Goal: Transaction & Acquisition: Purchase product/service

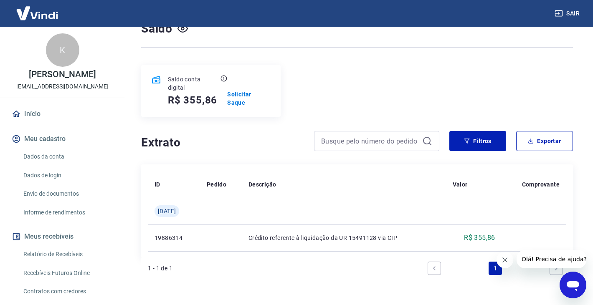
scroll to position [84, 0]
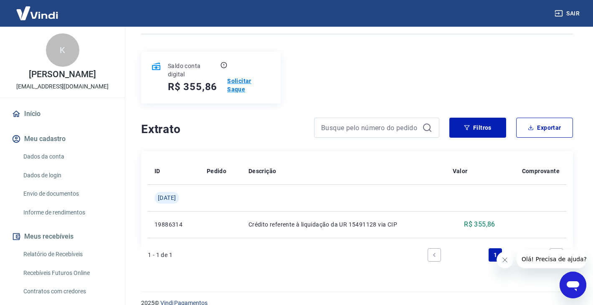
click at [240, 81] on p "Solicitar Saque" at bounding box center [248, 85] width 43 height 17
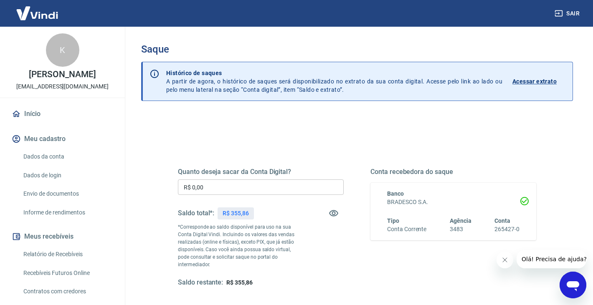
click at [226, 180] on input "R$ 0,00" at bounding box center [261, 187] width 166 height 15
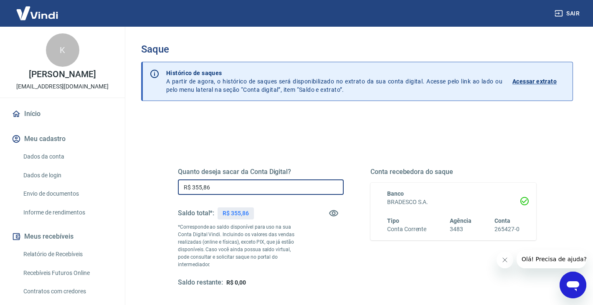
type input "R$ 355,86"
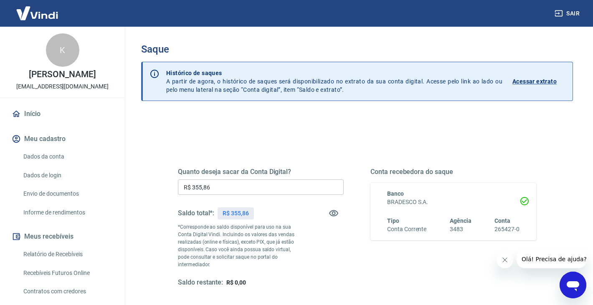
click at [325, 278] on div "Saldo restante: R$ 0,00" at bounding box center [261, 282] width 166 height 9
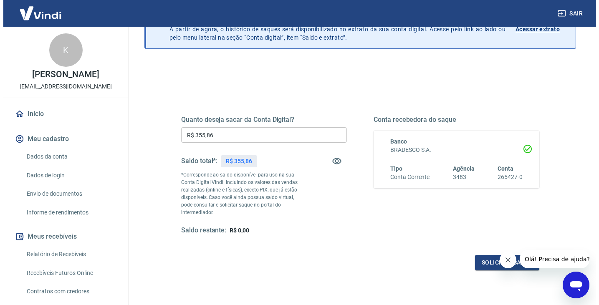
scroll to position [107, 0]
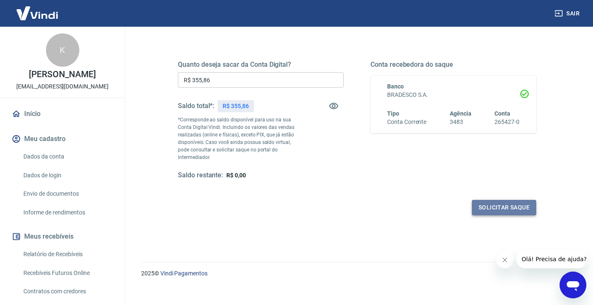
click at [509, 202] on button "Solicitar saque" at bounding box center [504, 207] width 64 height 15
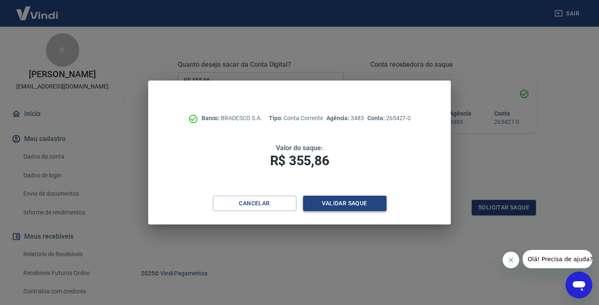
click at [321, 206] on button "Validar saque" at bounding box center [345, 203] width 84 height 15
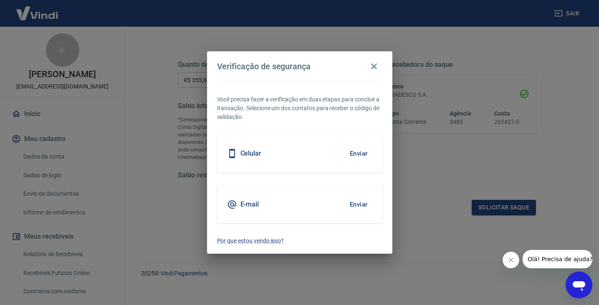
click at [288, 157] on div "Celular Enviar" at bounding box center [299, 154] width 165 height 38
click at [360, 154] on button "Enviar" at bounding box center [358, 154] width 27 height 18
click at [340, 155] on div "Celular Enviar" at bounding box center [299, 154] width 165 height 38
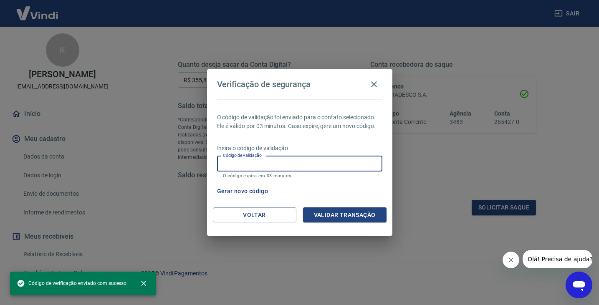
click at [323, 165] on input "Código de validação" at bounding box center [299, 163] width 165 height 15
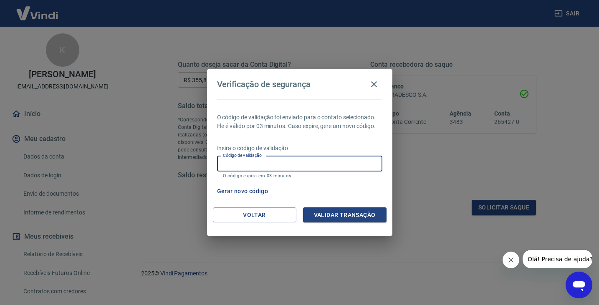
click at [400, 180] on div "Verificação de segurança O código de validação foi enviado para o contato selec…" at bounding box center [299, 152] width 599 height 305
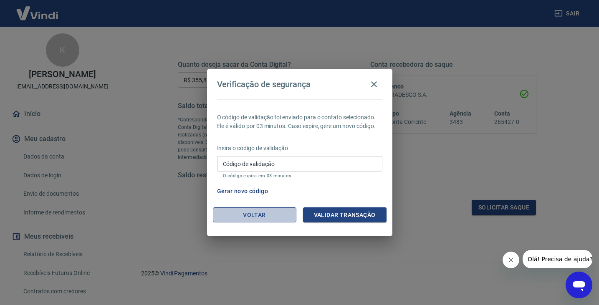
click at [256, 214] on button "Voltar" at bounding box center [255, 215] width 84 height 15
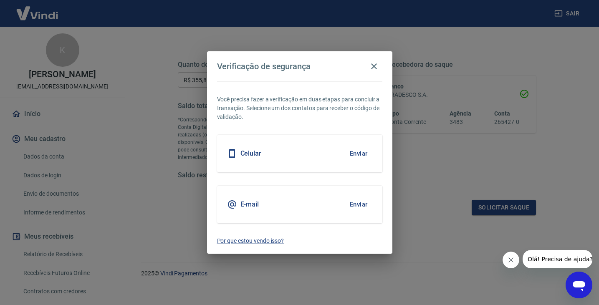
click at [360, 153] on button "Enviar" at bounding box center [358, 154] width 27 height 18
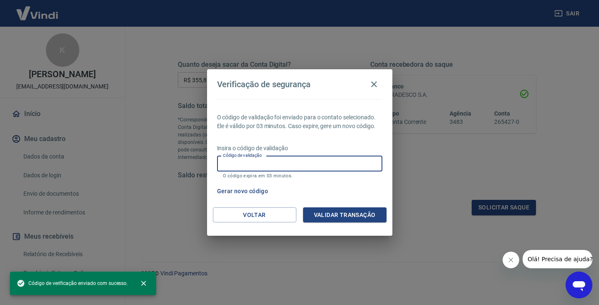
click at [283, 167] on input "Código de validação" at bounding box center [299, 163] width 165 height 15
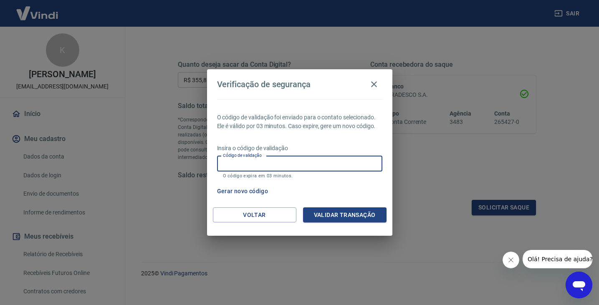
click at [285, 165] on input "Código de validação" at bounding box center [299, 163] width 165 height 15
click at [354, 195] on div "Gerar novo código" at bounding box center [298, 191] width 169 height 15
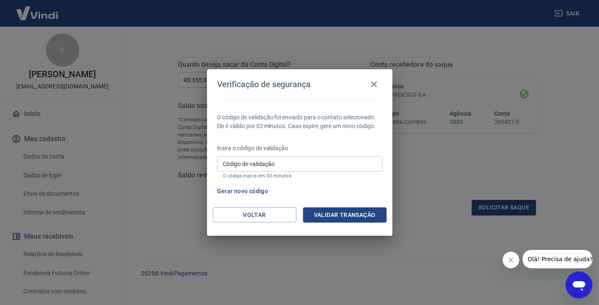
click at [224, 192] on button "Gerar novo código" at bounding box center [243, 191] width 58 height 15
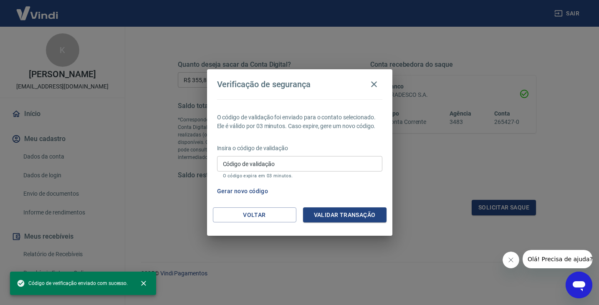
click at [224, 192] on button "Gerar novo código" at bounding box center [243, 191] width 58 height 15
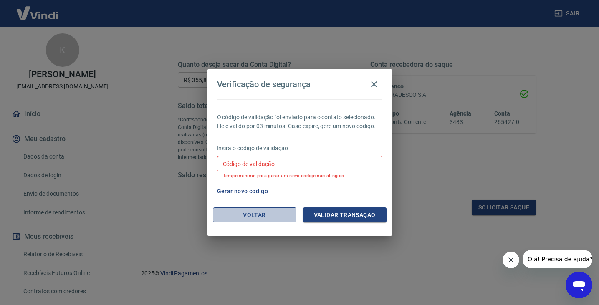
click at [280, 212] on button "Voltar" at bounding box center [255, 215] width 84 height 15
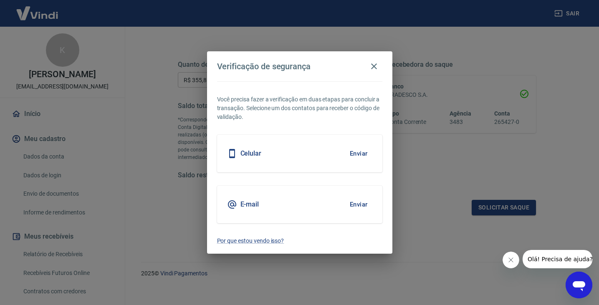
click at [270, 206] on div "E-mail Enviar" at bounding box center [299, 205] width 165 height 38
click at [356, 204] on button "Enviar" at bounding box center [358, 205] width 27 height 18
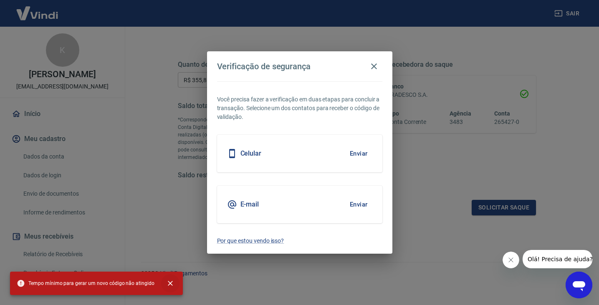
click at [166, 288] on button "close" at bounding box center [170, 283] width 18 height 18
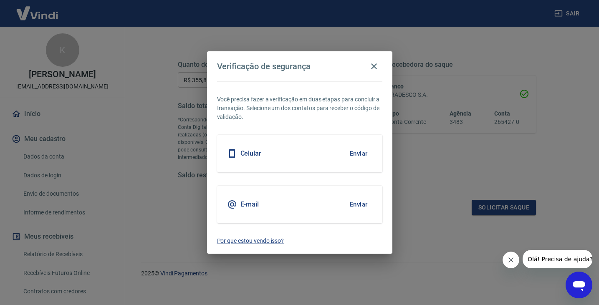
click at [337, 158] on div "Celular Enviar" at bounding box center [299, 154] width 165 height 38
click at [359, 156] on button "Enviar" at bounding box center [358, 154] width 27 height 18
click at [372, 69] on icon "button" at bounding box center [374, 66] width 10 height 10
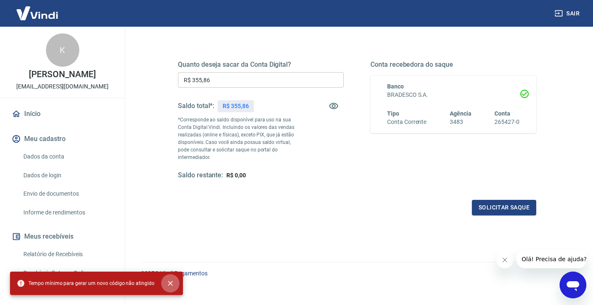
click at [167, 285] on icon "close" at bounding box center [170, 283] width 8 height 8
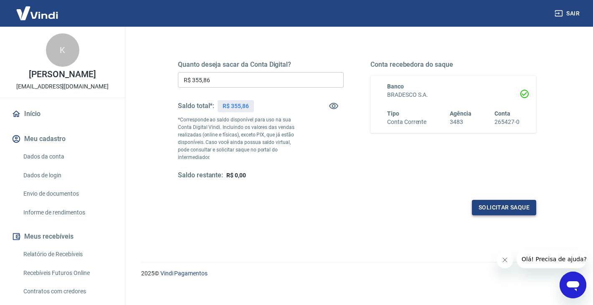
click at [483, 201] on button "Solicitar saque" at bounding box center [504, 207] width 64 height 15
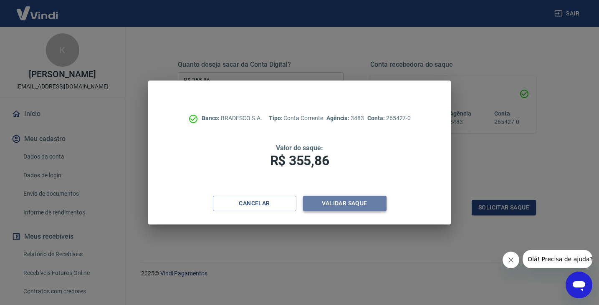
click at [367, 208] on button "Validar saque" at bounding box center [345, 203] width 84 height 15
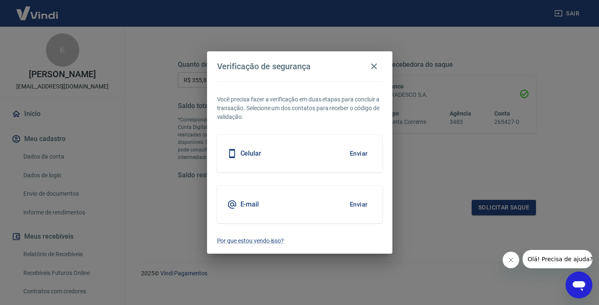
click at [359, 154] on button "Enviar" at bounding box center [358, 154] width 27 height 18
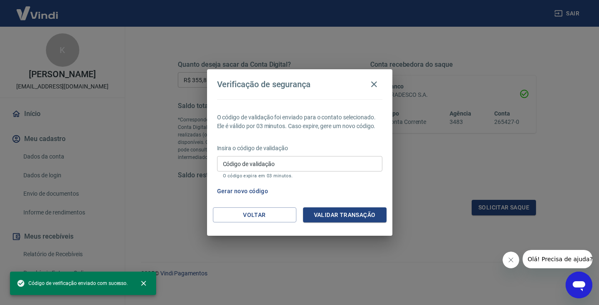
click at [352, 165] on input "Código de validação" at bounding box center [299, 163] width 165 height 15
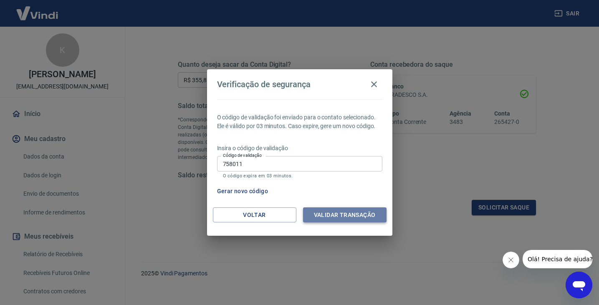
click at [333, 218] on button "Validar transação" at bounding box center [345, 215] width 84 height 15
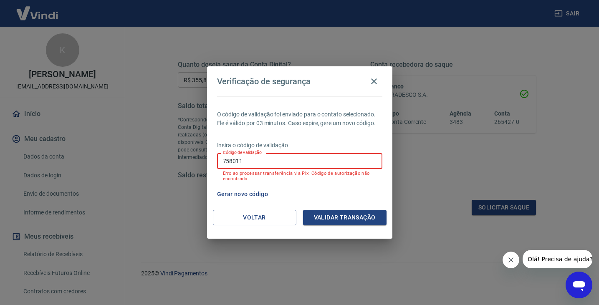
drag, startPoint x: 240, startPoint y: 161, endPoint x: 215, endPoint y: 165, distance: 25.9
click at [215, 165] on div "O código de validação foi enviado para o contato selecionado. Ele é válido por …" at bounding box center [299, 153] width 185 height 114
type input "7"
click at [542, 257] on span "Olá! Precisa de ajuda?" at bounding box center [560, 259] width 65 height 7
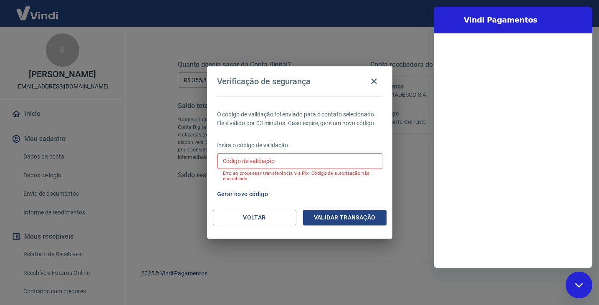
scroll to position [0, 0]
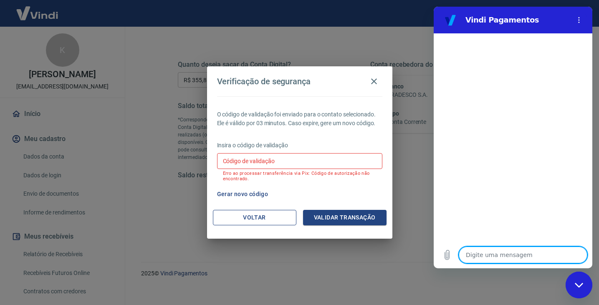
click at [244, 216] on button "Voltar" at bounding box center [255, 217] width 84 height 15
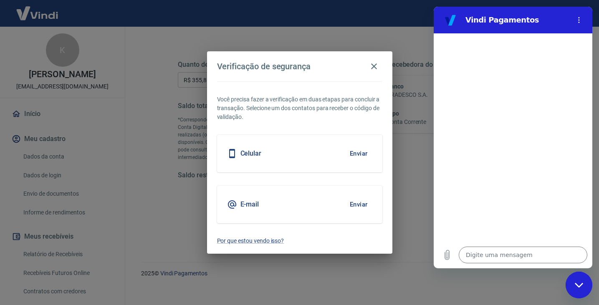
click at [252, 200] on h5 "E-mail" at bounding box center [249, 204] width 19 height 8
click at [358, 207] on button "Enviar" at bounding box center [358, 205] width 27 height 18
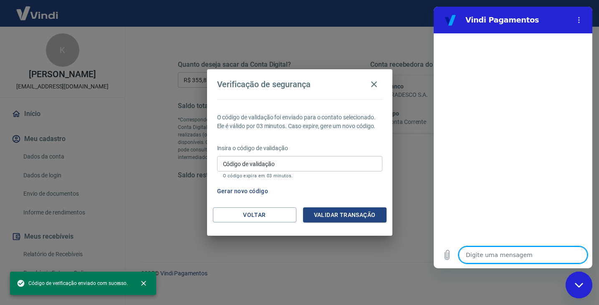
click at [492, 252] on textarea at bounding box center [523, 255] width 129 height 17
type textarea "o"
type textarea "x"
type textarea "oi"
type textarea "x"
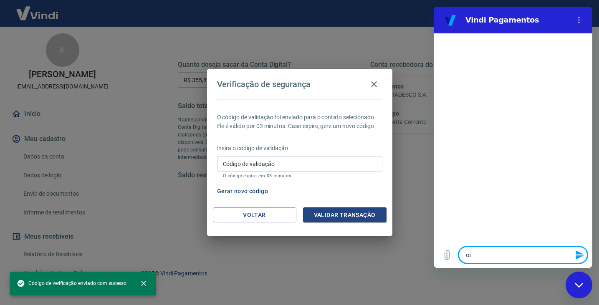
type textarea "oi"
type textarea "x"
type textarea "oi n"
type textarea "x"
type textarea "oi na"
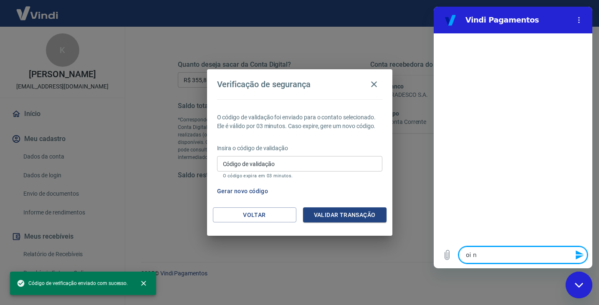
type textarea "x"
type textarea "oi nao"
type textarea "x"
type textarea "oi nao"
type textarea "x"
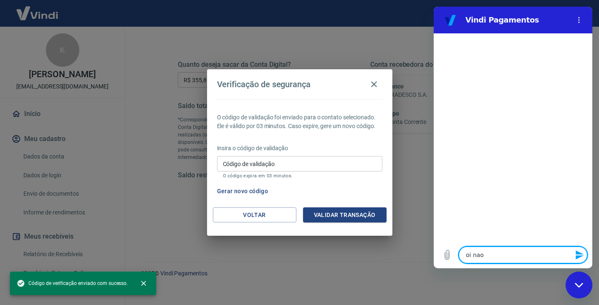
type textarea "oi nao e"
type textarea "x"
type textarea "oi nao es"
type textarea "x"
type textarea "oi nao est"
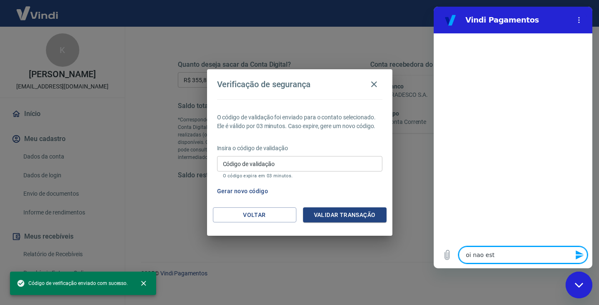
type textarea "x"
type textarea "oi nao esto"
type textarea "x"
type textarea "oi nao estou"
type textarea "x"
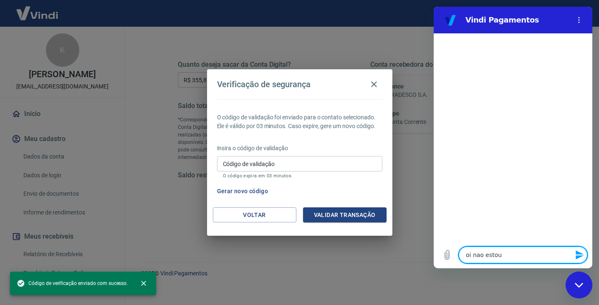
type textarea "oi nao estou"
type textarea "x"
type textarea "oi nao estou c"
type textarea "x"
type textarea "oi nao estou co"
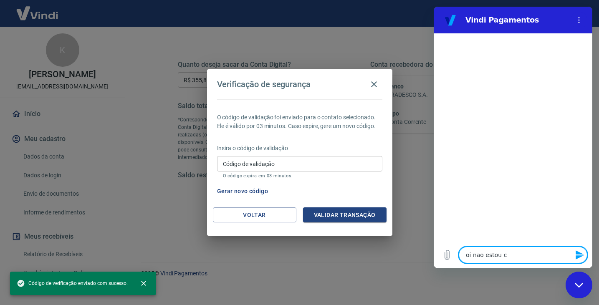
type textarea "x"
type textarea "oi nao estou con"
type textarea "x"
type textarea "oi nao estou cons"
type textarea "x"
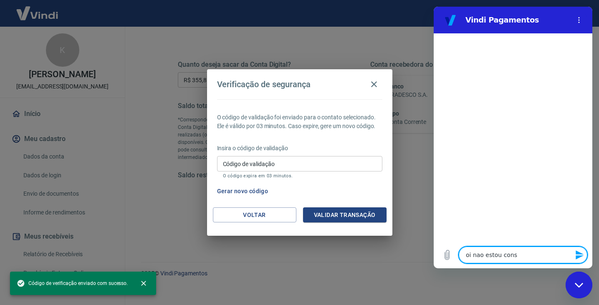
type textarea "oi nao estou conse"
type textarea "x"
type textarea "oi nao estou conseg"
type textarea "x"
type textarea "oi nao estou consegu"
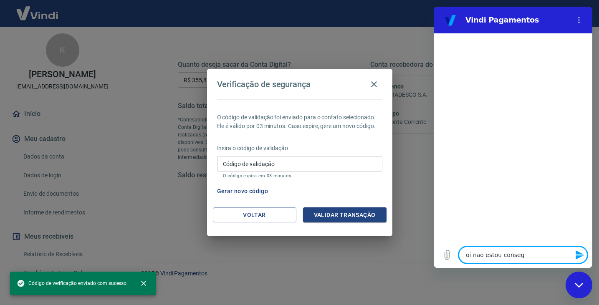
type textarea "x"
type textarea "oi nao estou consegui"
type textarea "x"
type textarea "oi nao estou conseguin"
type textarea "x"
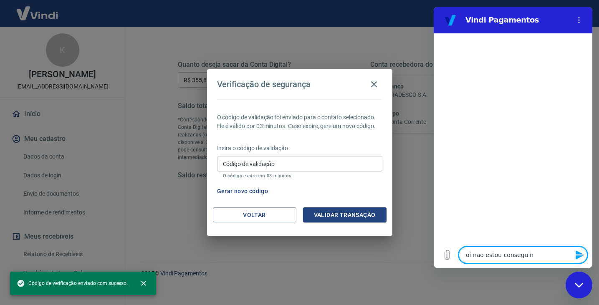
type textarea "oi nao estou conseguind"
type textarea "x"
type textarea "oi nao estou conseguindo"
type textarea "x"
type textarea "oi nao estou conseguindo"
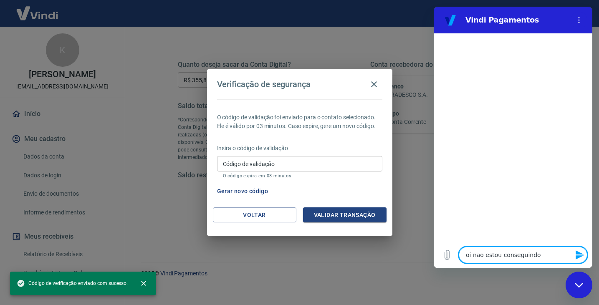
type textarea "x"
type textarea "oi nao estou conseguindo f"
type textarea "x"
type textarea "oi nao estou conseguindo fa"
type textarea "x"
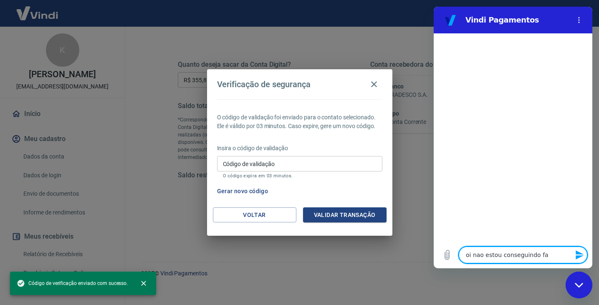
type textarea "oi nao estou conseguindo faz"
type textarea "x"
type textarea "oi nao estou conseguindo faze"
type textarea "x"
type textarea "oi nao estou conseguindo fazer"
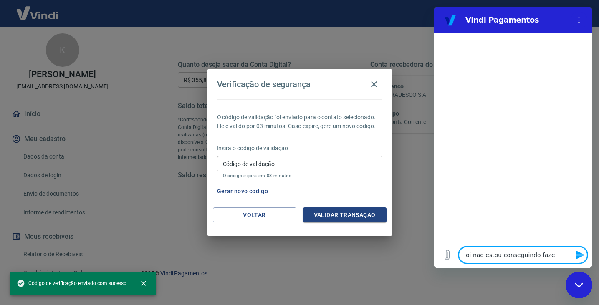
type textarea "x"
type textarea "oi nao estou conseguindo fazer"
type textarea "x"
type textarea "oi nao estou conseguindo fazer a"
type textarea "x"
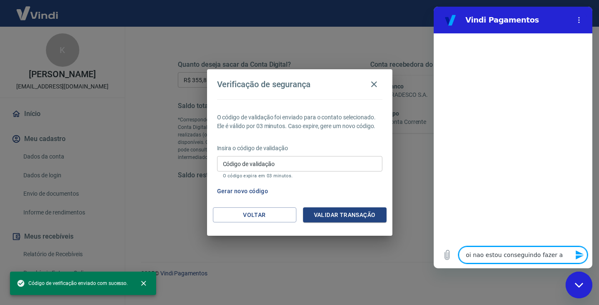
type textarea "oi nao estou conseguindo fazer a"
type textarea "x"
type textarea "oi nao estou conseguindo fazer a t"
type textarea "x"
type textarea "oi nao estou conseguindo fazer a tr"
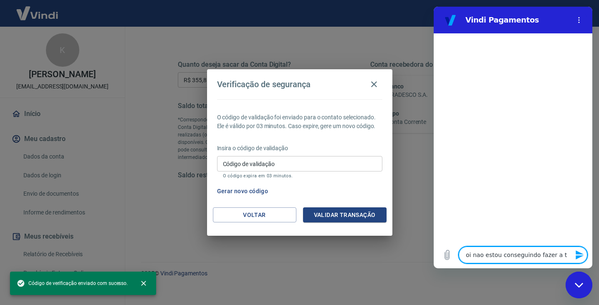
type textarea "x"
type textarea "oi nao estou conseguindo fazer a tra"
type textarea "x"
type textarea "oi nao estou conseguindo fazer a tran"
type textarea "x"
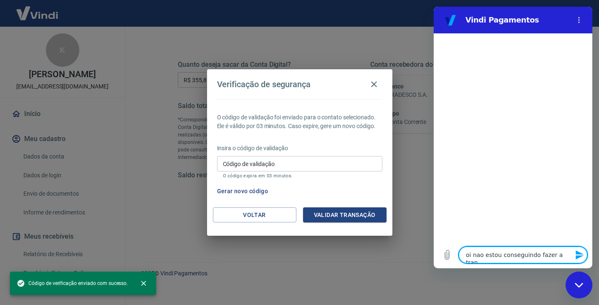
type textarea "oi nao estou conseguindo fazer a trans"
type textarea "x"
type textarea "oi nao estou conseguindo fazer a trans"
click at [261, 165] on input "Código de validação" at bounding box center [299, 163] width 165 height 15
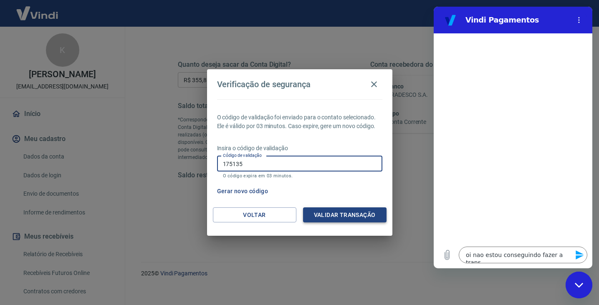
type input "175135"
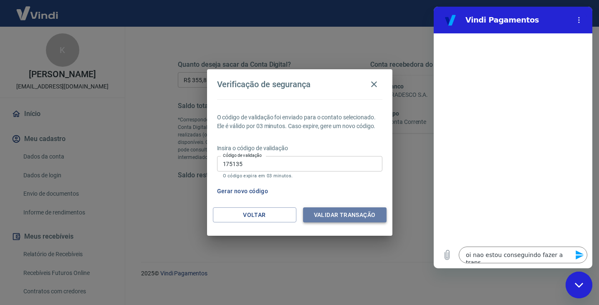
click at [373, 220] on button "Validar transação" at bounding box center [345, 215] width 84 height 15
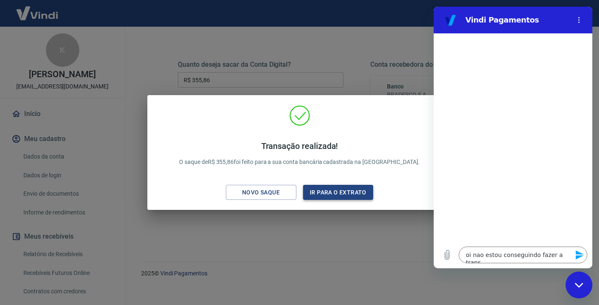
click at [345, 197] on button "Ir para o extrato" at bounding box center [338, 192] width 71 height 15
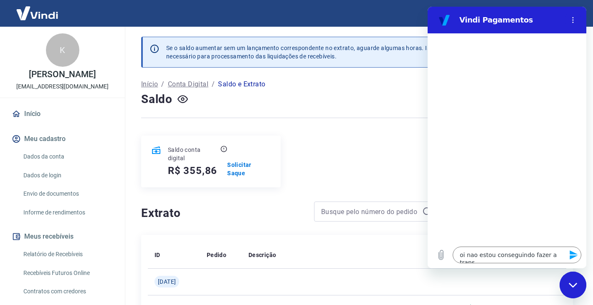
click at [329, 151] on div "Saldo conta digital R$ 355,86 Solicitar Saque" at bounding box center [357, 162] width 432 height 52
click at [425, 11] on div "Sair" at bounding box center [296, 13] width 593 height 27
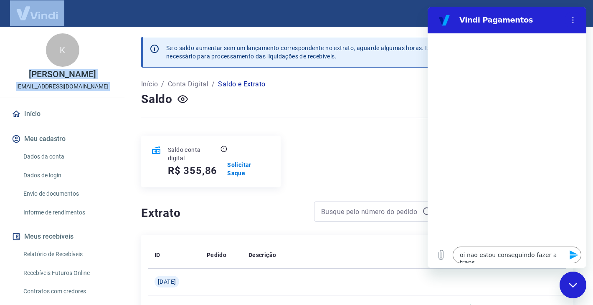
drag, startPoint x: 403, startPoint y: 15, endPoint x: 405, endPoint y: 27, distance: 12.6
click at [405, 27] on div "Sair K Karine correa Duarte romanfinanceiro@gmail.com Início Meu cadastro Dados…" at bounding box center [296, 152] width 593 height 305
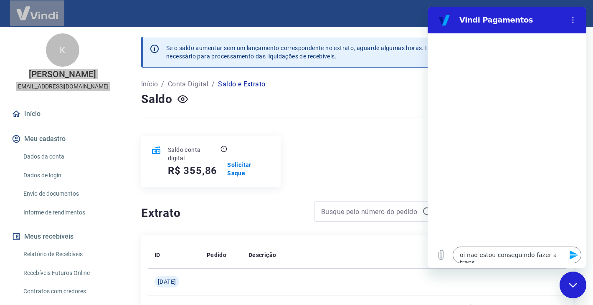
click at [579, 287] on div "Fechar janela de mensagens" at bounding box center [572, 285] width 25 height 25
type textarea "x"
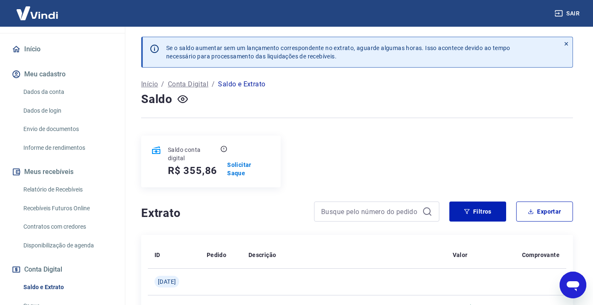
scroll to position [78, 0]
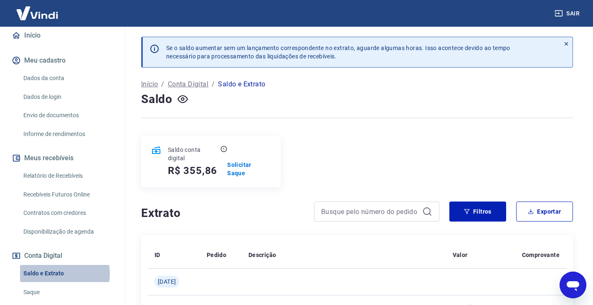
click at [57, 274] on link "Saldo e Extrato" at bounding box center [67, 273] width 95 height 17
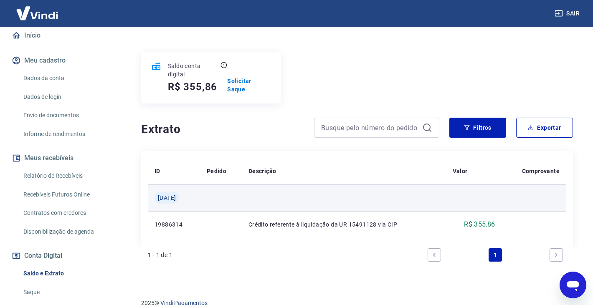
scroll to position [88, 0]
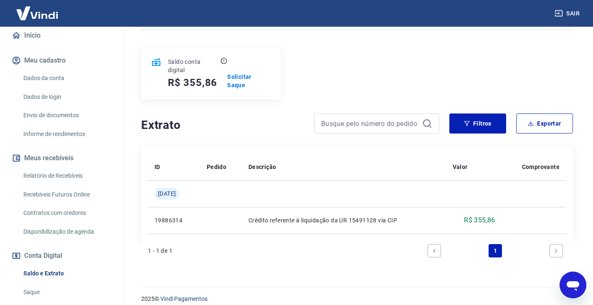
click at [434, 248] on icon "Previous page" at bounding box center [434, 251] width 6 height 6
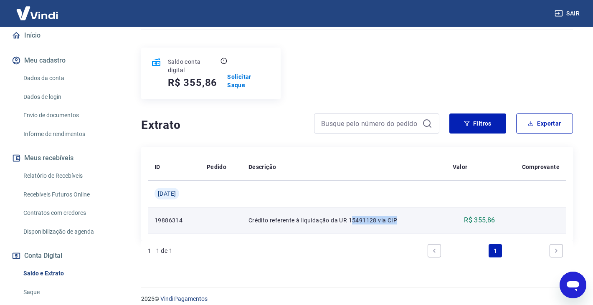
drag, startPoint x: 357, startPoint y: 215, endPoint x: 412, endPoint y: 216, distance: 55.1
click at [412, 216] on p "Crédito referente à liquidação da UR 15491128 via CIP" at bounding box center [343, 220] width 191 height 8
click at [417, 216] on p "Crédito referente à liquidação da UR 15491128 via CIP" at bounding box center [343, 220] width 191 height 8
drag, startPoint x: 434, startPoint y: 213, endPoint x: 497, endPoint y: 212, distance: 63.5
click at [497, 212] on tr "19886314 Crédito referente à liquidação da UR 15491128 via CIP R$ 355,86" at bounding box center [357, 220] width 418 height 27
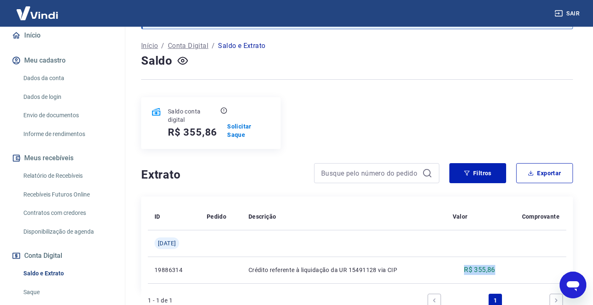
scroll to position [35, 0]
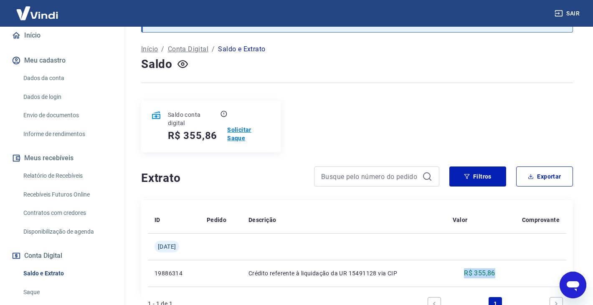
click at [260, 134] on p "Solicitar Saque" at bounding box center [248, 134] width 43 height 17
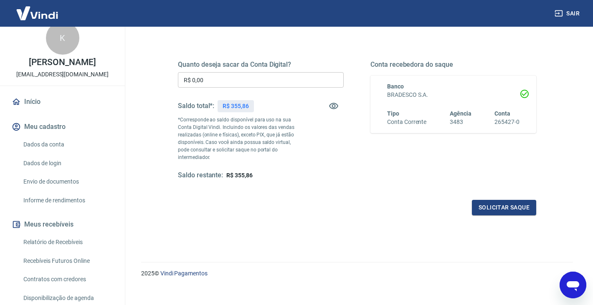
scroll to position [124, 0]
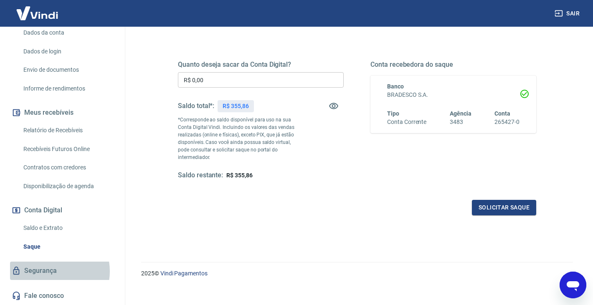
click at [51, 271] on link "Segurança" at bounding box center [62, 271] width 105 height 18
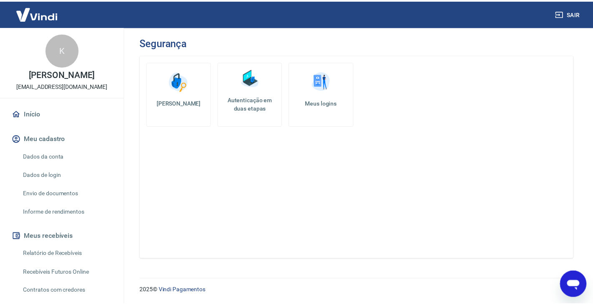
scroll to position [46, 0]
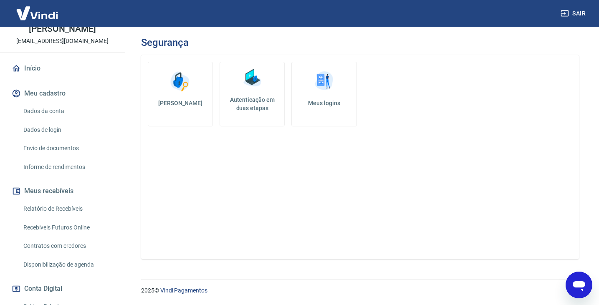
click at [47, 110] on link "Dados da conta" at bounding box center [67, 111] width 95 height 17
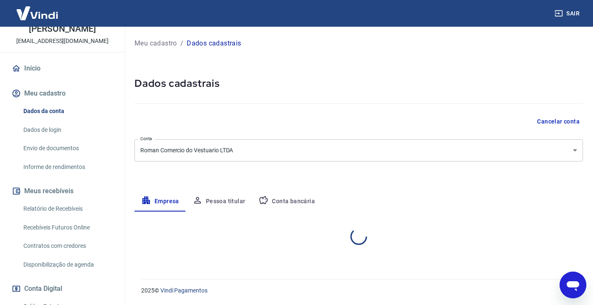
select select "SC"
select select "business"
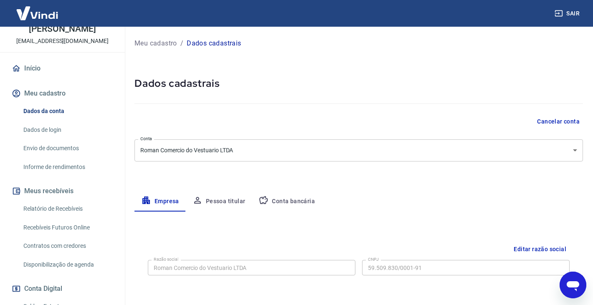
click at [232, 200] on button "Pessoa titular" at bounding box center [219, 202] width 66 height 20
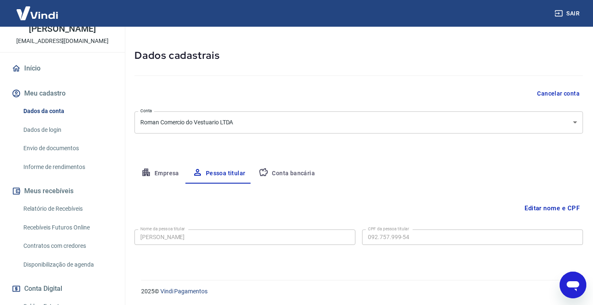
scroll to position [29, 0]
click at [270, 174] on button "Conta bancária" at bounding box center [287, 173] width 70 height 20
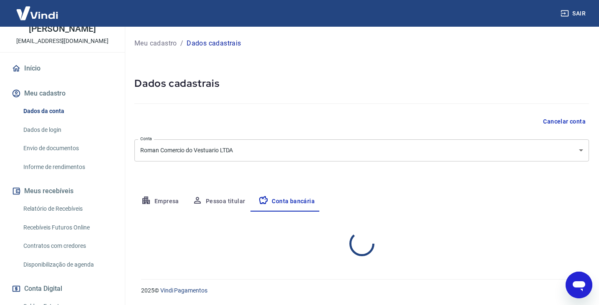
select select "1"
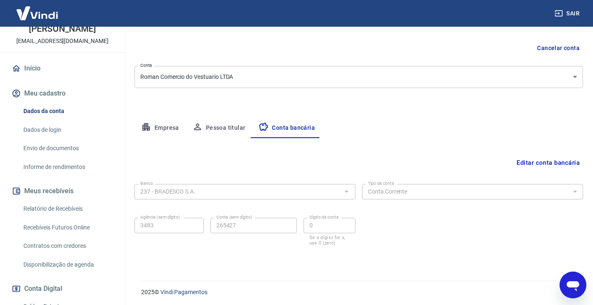
scroll to position [75, 0]
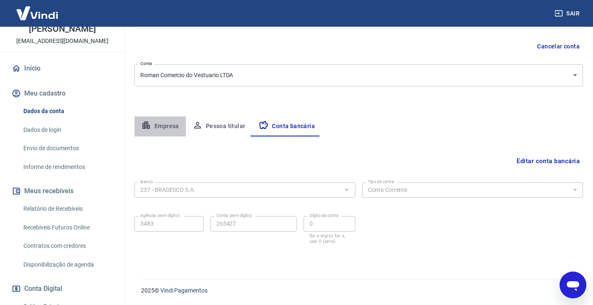
click at [168, 127] on button "Empresa" at bounding box center [159, 126] width 51 height 20
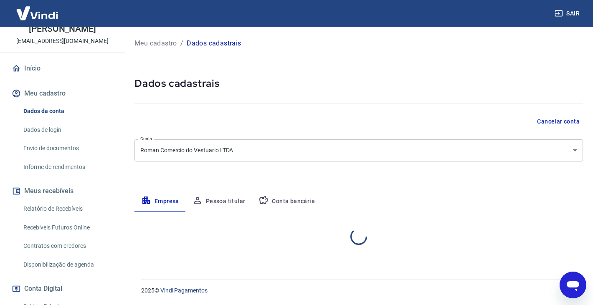
select select "SC"
select select "business"
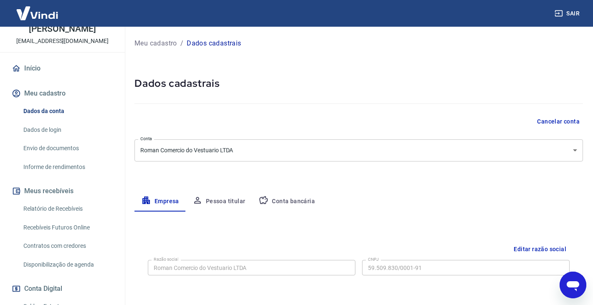
scroll to position [124, 0]
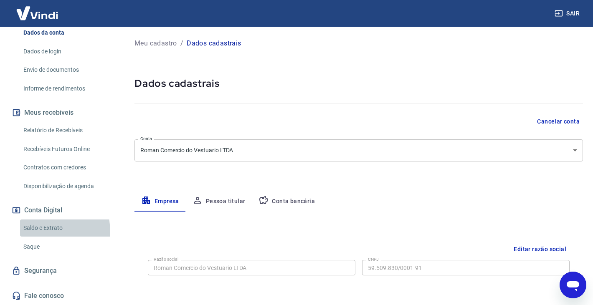
click at [31, 233] on link "Saldo e Extrato" at bounding box center [67, 228] width 95 height 17
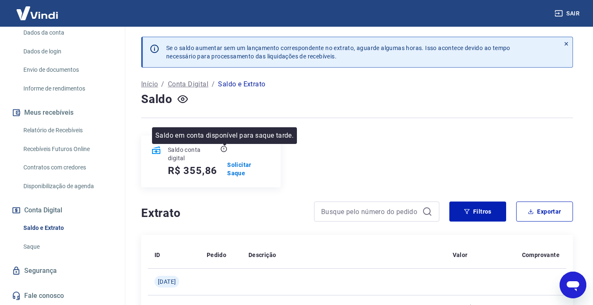
click at [223, 151] on icon at bounding box center [223, 149] width 7 height 7
click at [225, 149] on icon at bounding box center [223, 149] width 7 height 7
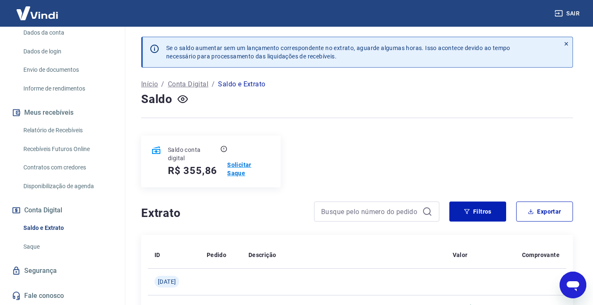
click at [234, 166] on p "Solicitar Saque" at bounding box center [248, 169] width 43 height 17
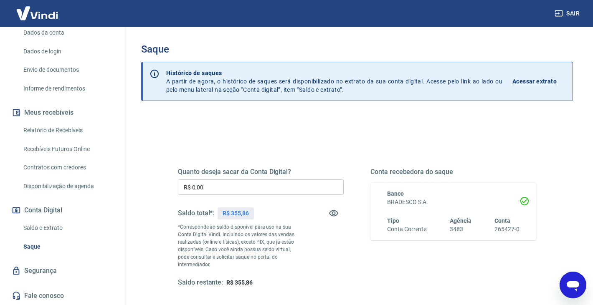
click at [545, 88] on link "Acessar extrato" at bounding box center [538, 81] width 53 height 25
click at [544, 84] on p "Acessar extrato" at bounding box center [534, 81] width 44 height 8
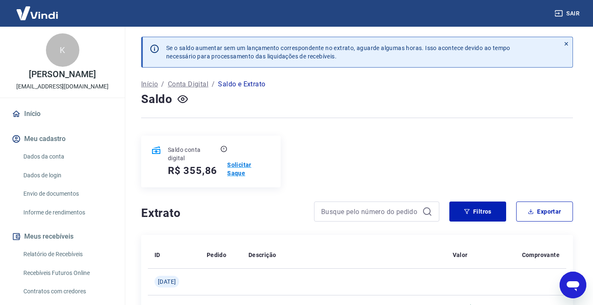
click at [248, 167] on p "Solicitar Saque" at bounding box center [248, 169] width 43 height 17
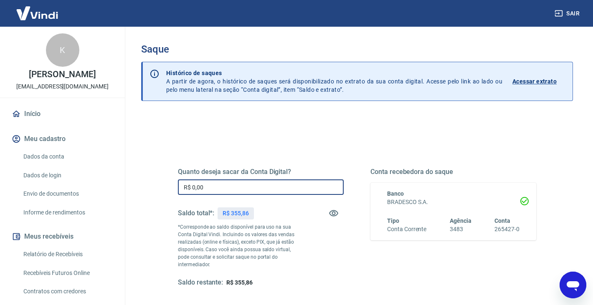
click at [240, 192] on input "R$ 0,00" at bounding box center [261, 187] width 166 height 15
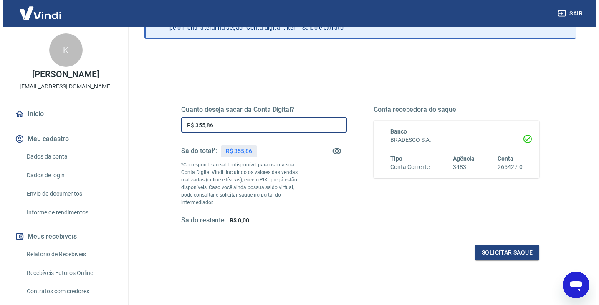
scroll to position [107, 0]
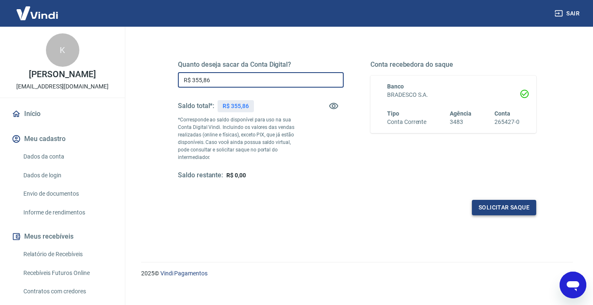
type input "R$ 355,86"
click at [511, 203] on button "Solicitar saque" at bounding box center [504, 207] width 64 height 15
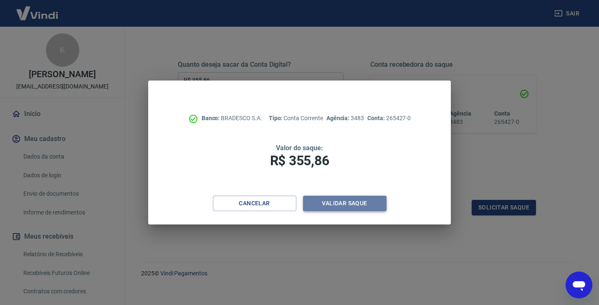
click at [337, 209] on button "Validar saque" at bounding box center [345, 203] width 84 height 15
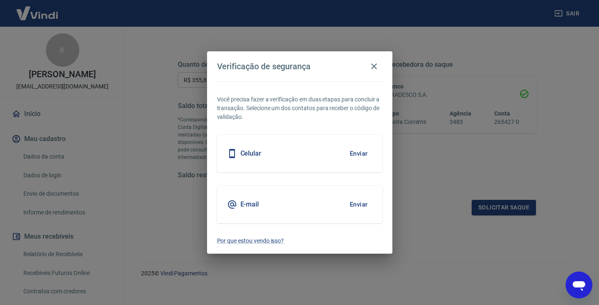
click at [252, 196] on div "E-mail Enviar" at bounding box center [299, 205] width 165 height 38
click at [361, 206] on button "Enviar" at bounding box center [358, 205] width 27 height 18
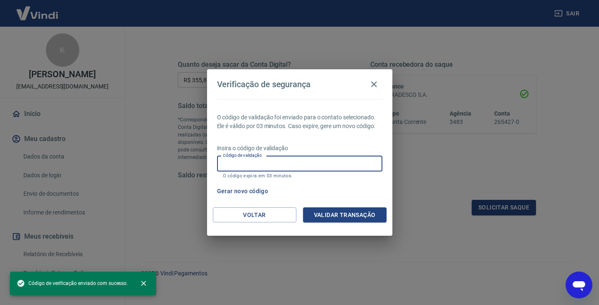
click at [276, 165] on input "Código de validação" at bounding box center [299, 163] width 165 height 15
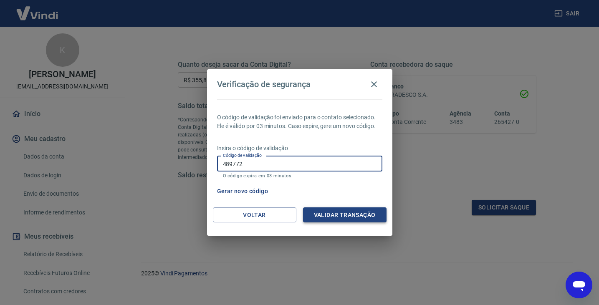
type input "489772"
click at [338, 217] on button "Validar transação" at bounding box center [345, 215] width 84 height 15
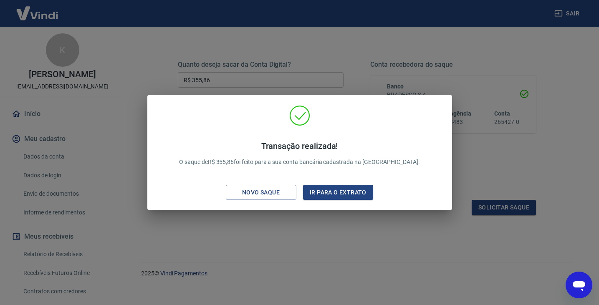
click at [330, 200] on div "Transação realizada! O saque de R$ 355,86 foi feito para a sua conta bancária c…" at bounding box center [299, 154] width 291 height 99
click at [328, 193] on button "Ir para o extrato" at bounding box center [338, 192] width 71 height 15
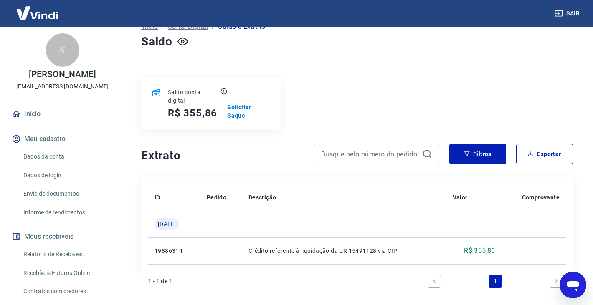
scroll to position [88, 0]
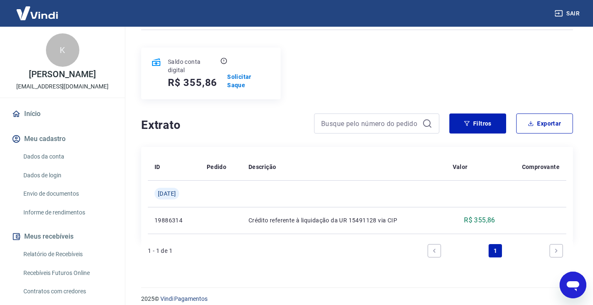
click at [437, 247] on link "Previous page" at bounding box center [434, 250] width 13 height 13
click at [435, 248] on icon "Previous page" at bounding box center [434, 251] width 6 height 6
drag, startPoint x: 152, startPoint y: 241, endPoint x: 194, endPoint y: 239, distance: 41.4
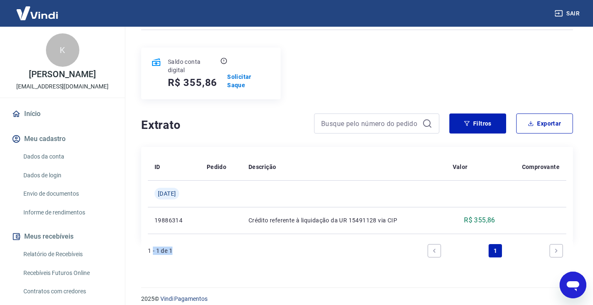
click at [194, 241] on div "1 - 1 de 1 1" at bounding box center [357, 251] width 418 height 20
click at [573, 280] on icon "Abrir janela de mensagens" at bounding box center [572, 285] width 15 height 15
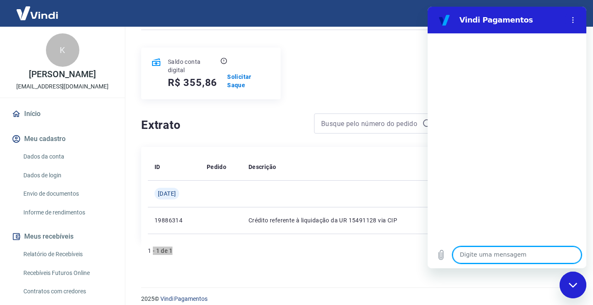
scroll to position [0, 0]
click at [502, 256] on textarea at bounding box center [517, 255] width 129 height 17
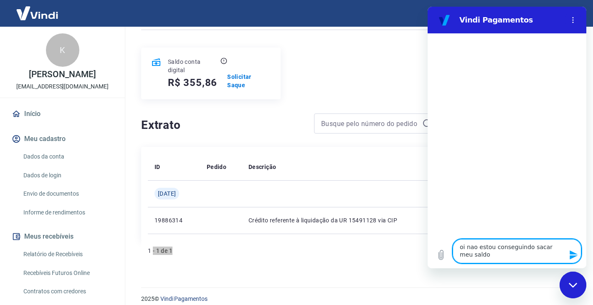
type textarea "oi nao estou conseguindo sacar meu saldo"
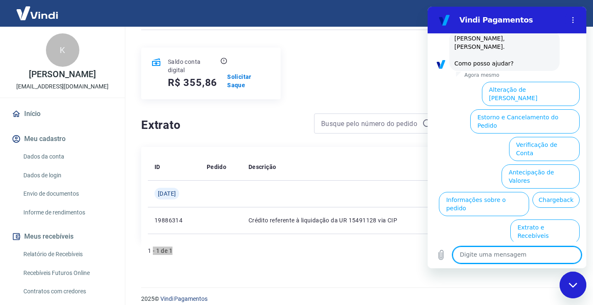
scroll to position [58, 0]
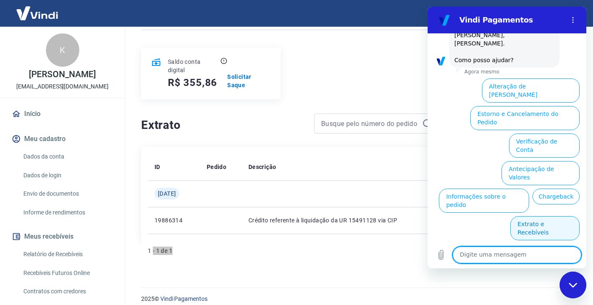
click at [551, 216] on button "Extrato e Recebíveis" at bounding box center [544, 228] width 69 height 24
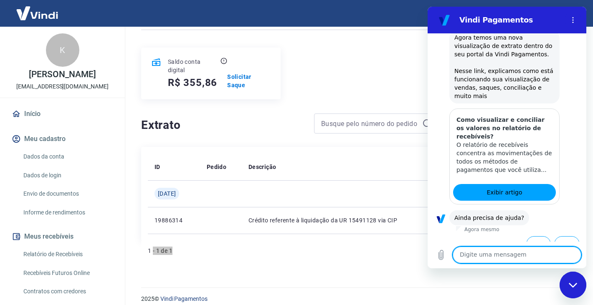
scroll to position [133, 0]
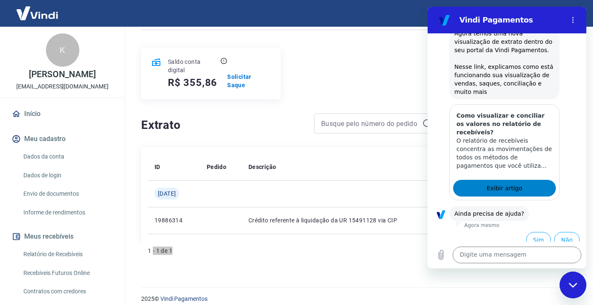
click at [525, 180] on link "Exibir artigo" at bounding box center [504, 188] width 103 height 17
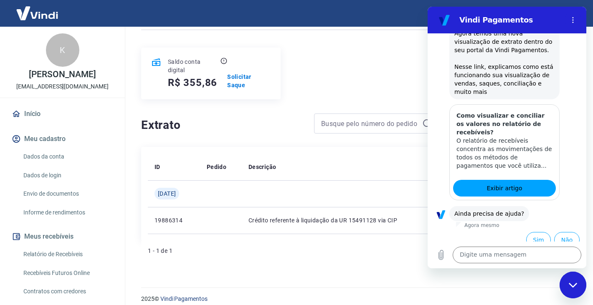
click at [362, 122] on div at bounding box center [376, 124] width 125 height 20
click at [383, 147] on div "ID Pedido Descrição Valor Comprovante Sex, 25 jul 19886314 Crédito referente à …" at bounding box center [357, 194] width 432 height 94
click at [532, 233] on button "Sim" at bounding box center [538, 240] width 25 height 16
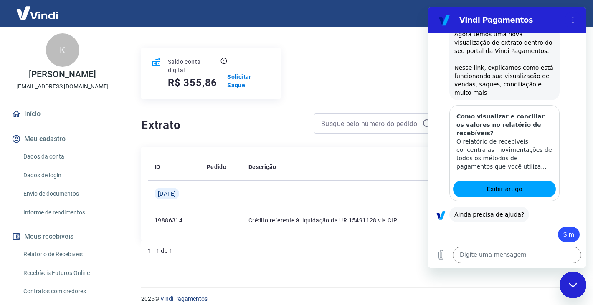
click at [571, 281] on div "Fechar janela de mensagens" at bounding box center [572, 285] width 25 height 25
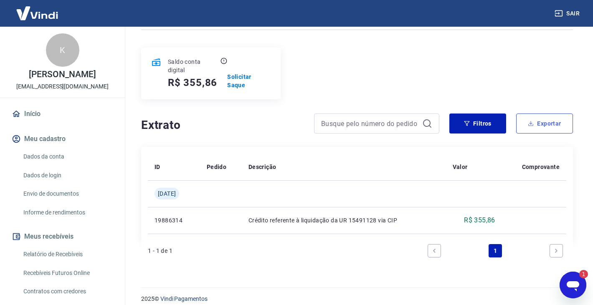
scroll to position [0, 0]
click at [460, 116] on button "Filtros" at bounding box center [477, 124] width 57 height 20
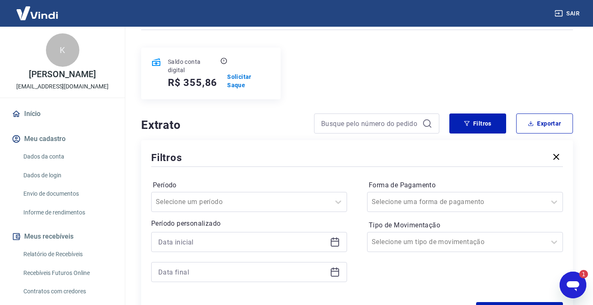
click at [335, 238] on icon at bounding box center [335, 242] width 8 height 8
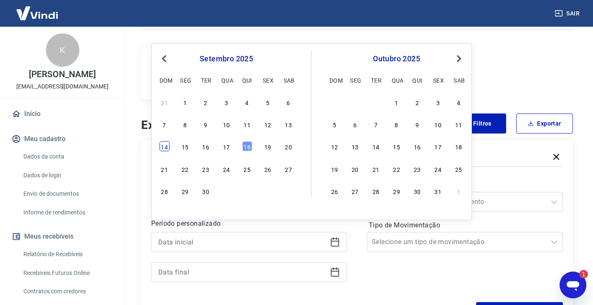
click at [160, 142] on div "14" at bounding box center [164, 147] width 10 height 10
type input "14/09/2025"
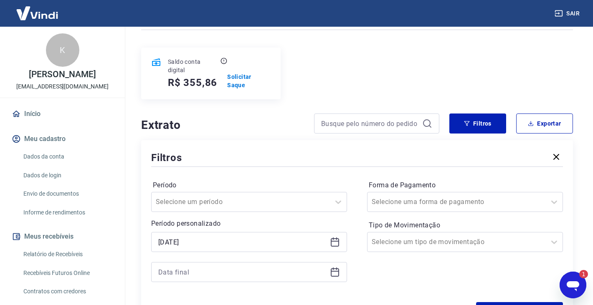
click at [339, 268] on icon at bounding box center [335, 272] width 8 height 8
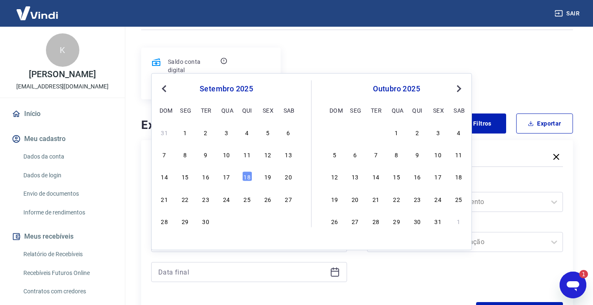
click at [204, 227] on div "28 29 30" at bounding box center [226, 221] width 136 height 12
click at [205, 224] on div "30" at bounding box center [206, 221] width 10 height 10
type input "30/09/2025"
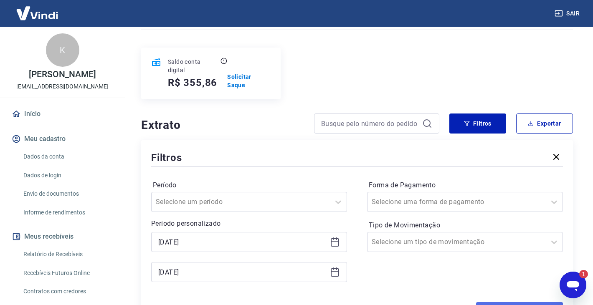
click at [496, 302] on button "Aplicar filtros" at bounding box center [519, 308] width 87 height 13
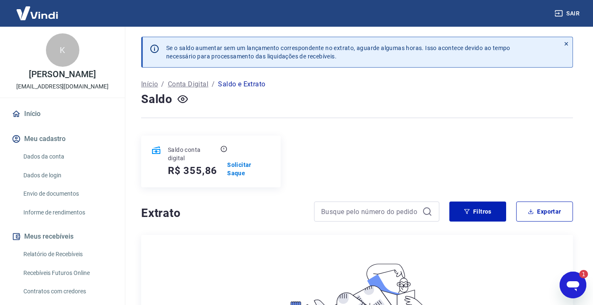
click at [156, 151] on icon at bounding box center [156, 151] width 8 height 8
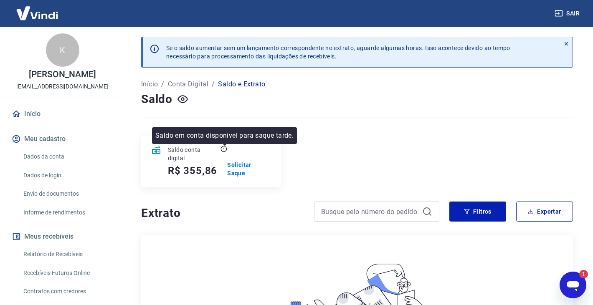
click at [224, 150] on icon at bounding box center [223, 149] width 7 height 7
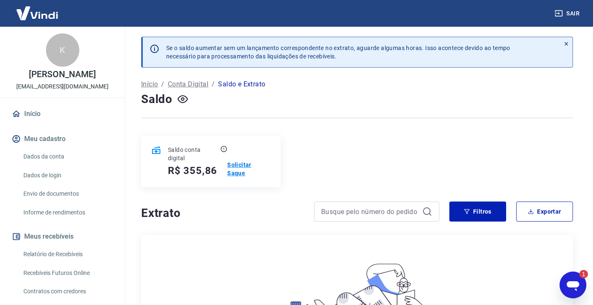
click at [240, 164] on p "Solicitar Saque" at bounding box center [248, 169] width 43 height 17
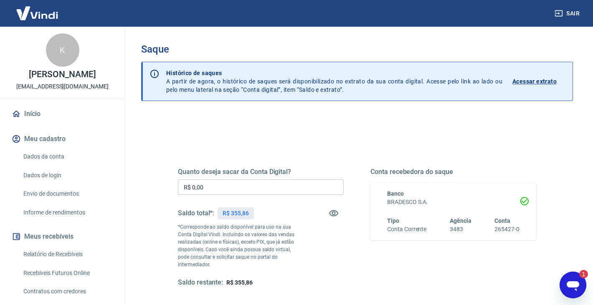
click at [155, 73] on icon at bounding box center [154, 74] width 10 height 10
click at [529, 81] on p "Acessar extrato" at bounding box center [534, 81] width 44 height 8
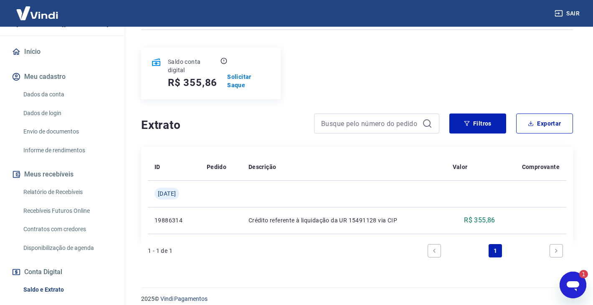
scroll to position [63, 0]
click at [65, 192] on link "Relatório de Recebíveis" at bounding box center [67, 191] width 95 height 17
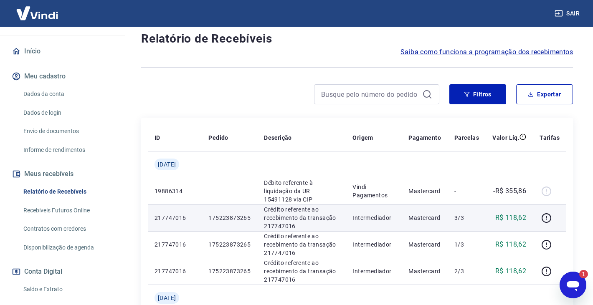
scroll to position [134, 0]
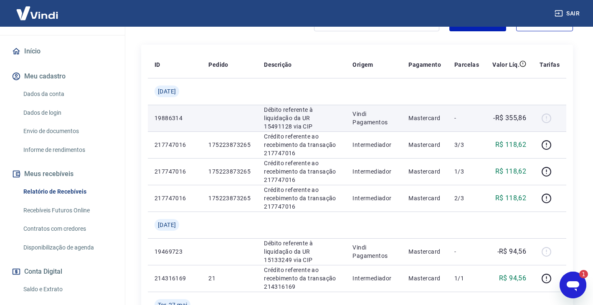
click at [547, 121] on div at bounding box center [549, 117] width 20 height 13
drag, startPoint x: 264, startPoint y: 112, endPoint x: 301, endPoint y: 127, distance: 39.0
click at [301, 127] on p "Débito referente à liquidação da UR 15491128 via CIP" at bounding box center [301, 118] width 75 height 25
copy p "Débito referente à liquidação da UR 15491128 via CIP"
click at [434, 115] on p "Mastercard" at bounding box center [424, 118] width 33 height 8
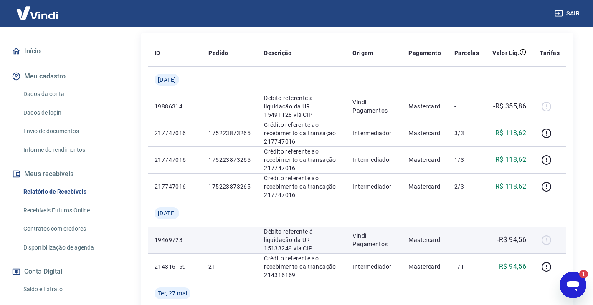
scroll to position [60, 0]
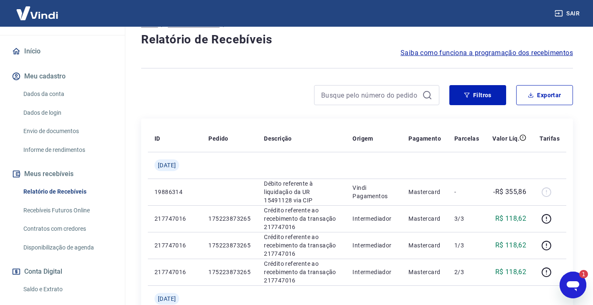
click at [503, 54] on span "Saiba como funciona a programação dos recebimentos" at bounding box center [486, 53] width 172 height 10
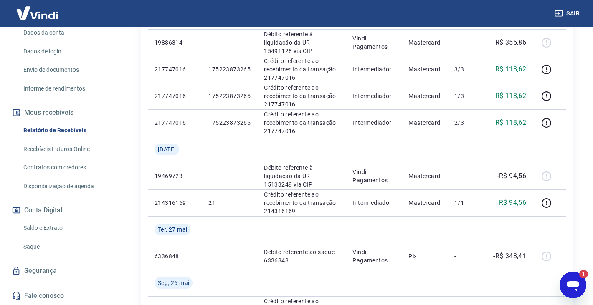
scroll to position [197, 0]
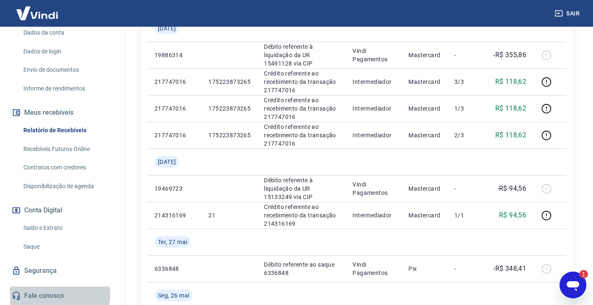
click at [57, 295] on link "Fale conosco" at bounding box center [62, 296] width 105 height 18
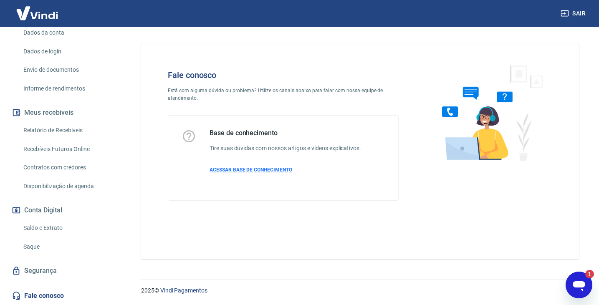
click at [224, 169] on span "ACESSAR BASE DE CONHECIMENTO" at bounding box center [251, 170] width 83 height 6
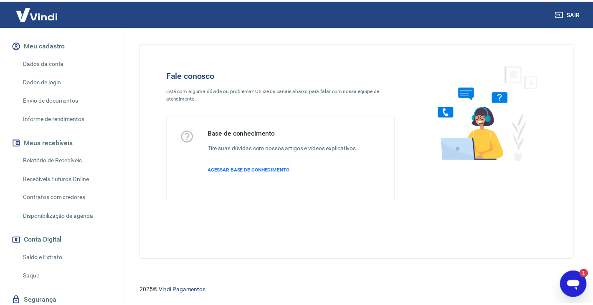
scroll to position [124, 0]
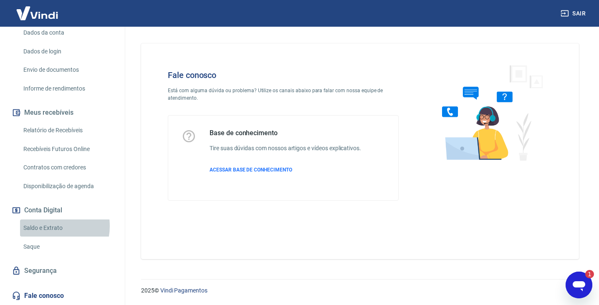
click at [48, 226] on link "Saldo e Extrato" at bounding box center [67, 228] width 95 height 17
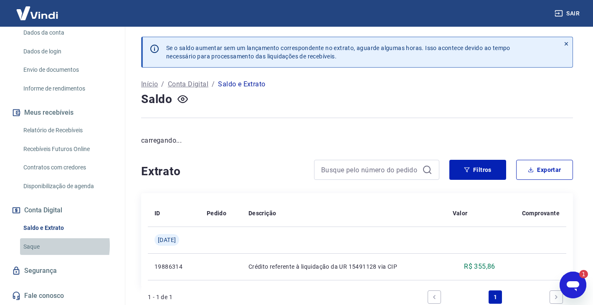
click at [40, 246] on link "Saque" at bounding box center [67, 246] width 95 height 17
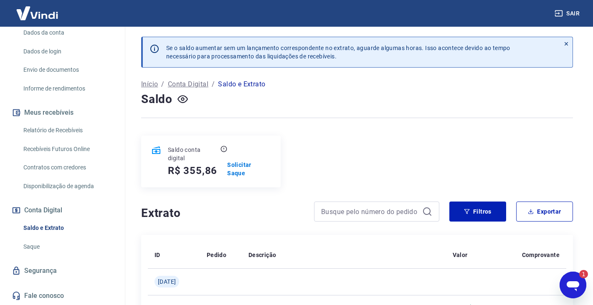
click at [565, 45] on icon at bounding box center [565, 43] width 3 height 3
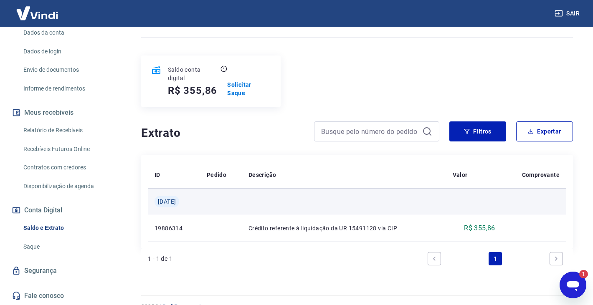
scroll to position [48, 0]
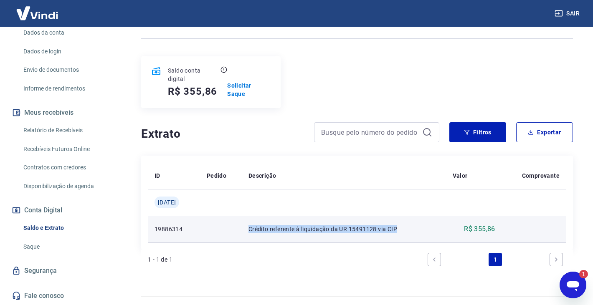
drag, startPoint x: 253, startPoint y: 220, endPoint x: 418, endPoint y: 225, distance: 164.2
click at [418, 225] on td "Crédito referente à liquidação da UR 15491128 via CIP" at bounding box center [344, 229] width 204 height 27
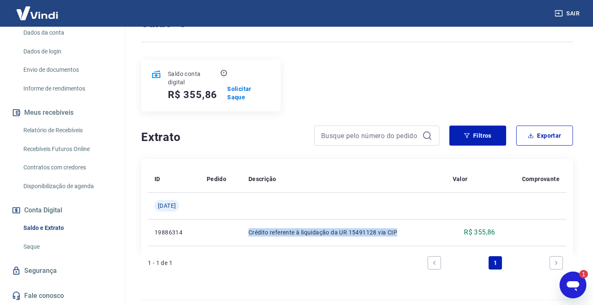
scroll to position [57, 0]
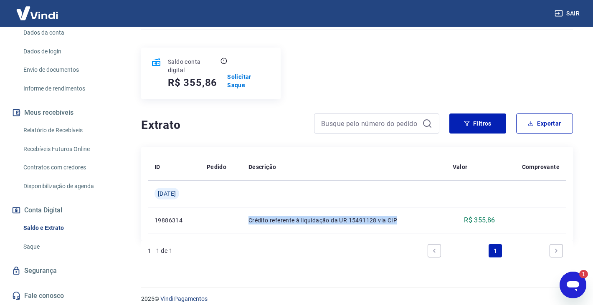
click at [66, 152] on link "Recebíveis Futuros Online" at bounding box center [67, 149] width 95 height 17
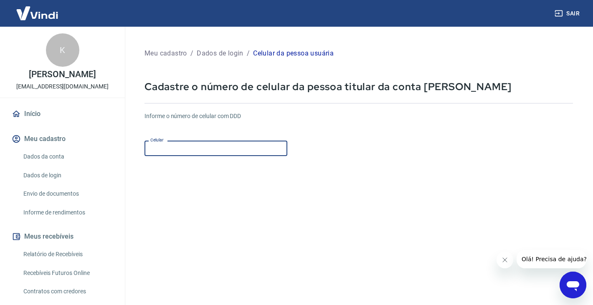
click at [204, 151] on input "Celular" at bounding box center [215, 148] width 143 height 15
type input "[PHONE_NUMBER]"
drag, startPoint x: 289, startPoint y: 175, endPoint x: 346, endPoint y: 186, distance: 58.6
click at [291, 176] on form "Informe o número de celular com DDD Celular [PHONE_NUMBER] Celular Continuar Ca…" at bounding box center [358, 227] width 428 height 244
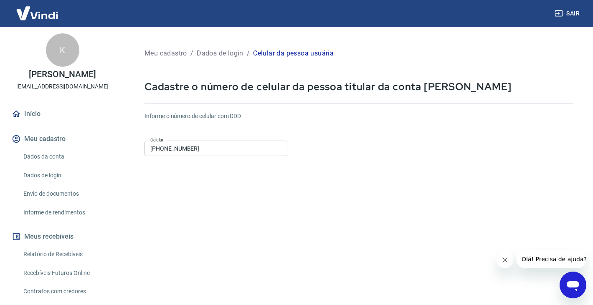
click at [506, 263] on icon "Fechar mensagem da empresa" at bounding box center [504, 260] width 7 height 7
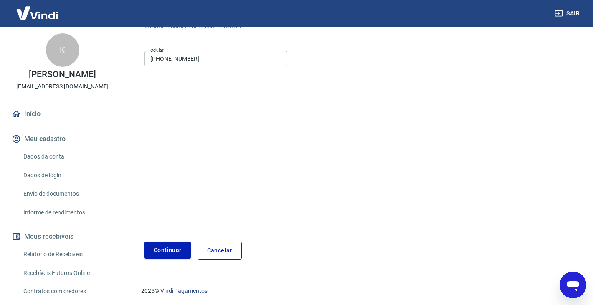
scroll to position [90, 0]
click at [185, 253] on button "Continuar" at bounding box center [167, 249] width 46 height 17
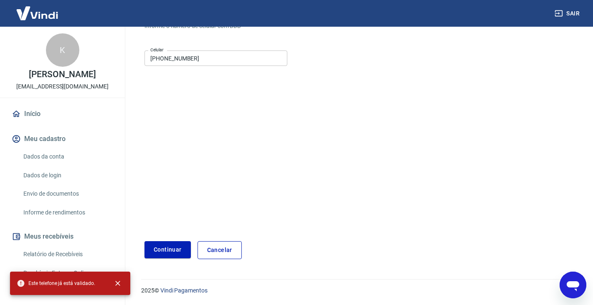
scroll to position [0, 0]
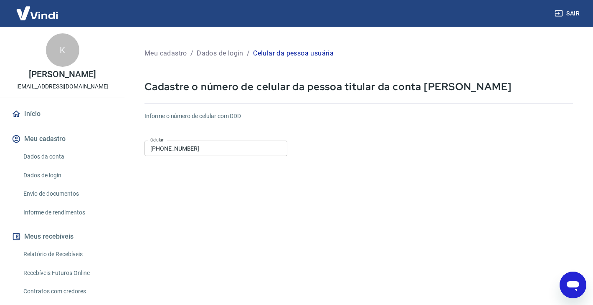
click at [170, 53] on p "Meu cadastro" at bounding box center [165, 53] width 43 height 10
click at [28, 111] on link "Início" at bounding box center [62, 114] width 105 height 18
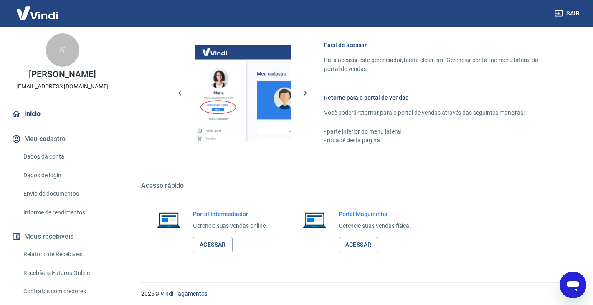
scroll to position [362, 0]
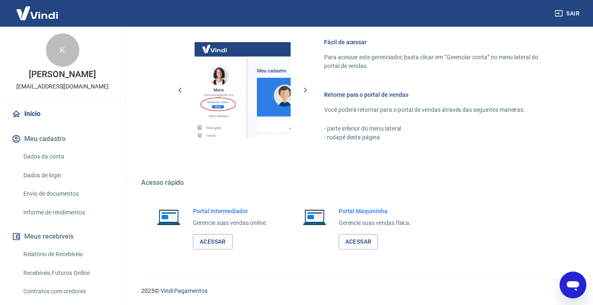
click at [44, 156] on link "Dados da conta" at bounding box center [67, 156] width 95 height 17
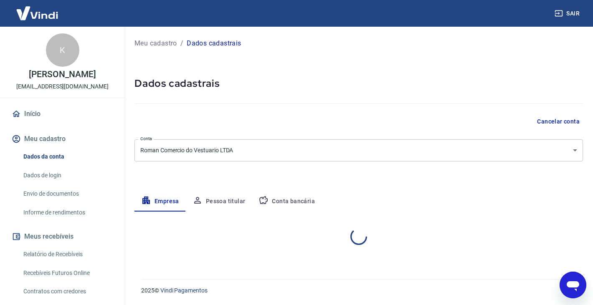
select select "SC"
select select "business"
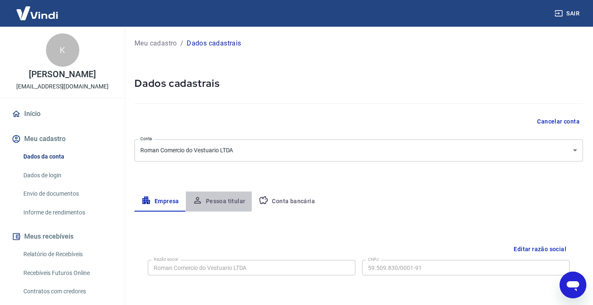
click at [215, 199] on button "Pessoa titular" at bounding box center [219, 202] width 66 height 20
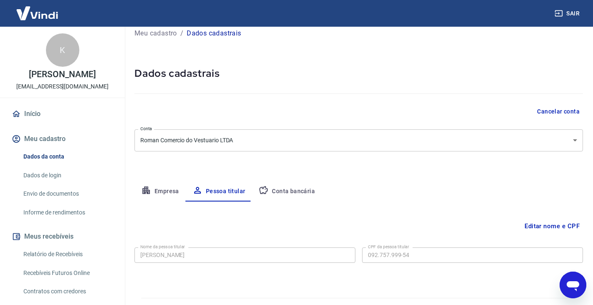
scroll to position [29, 0]
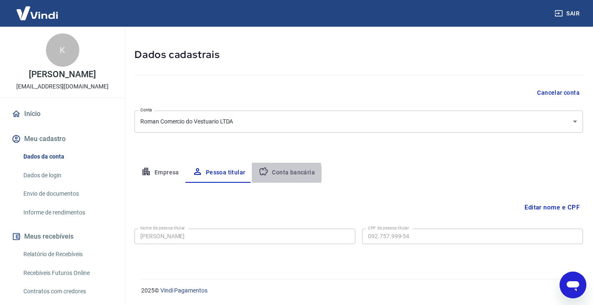
click at [270, 174] on button "Conta bancária" at bounding box center [287, 173] width 70 height 20
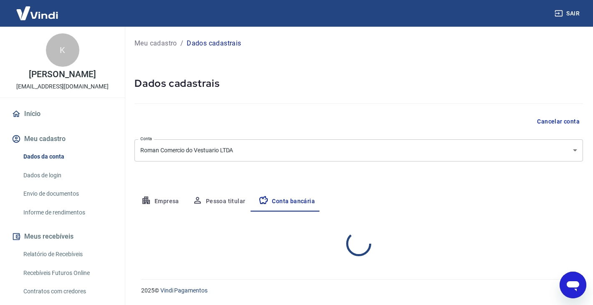
select select "1"
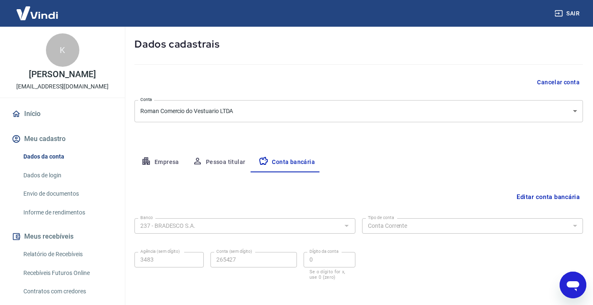
scroll to position [75, 0]
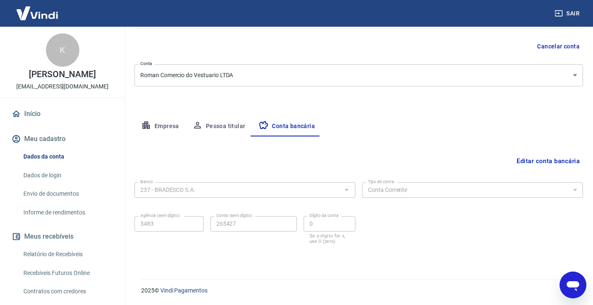
click at [148, 118] on button "Empresa" at bounding box center [159, 126] width 51 height 20
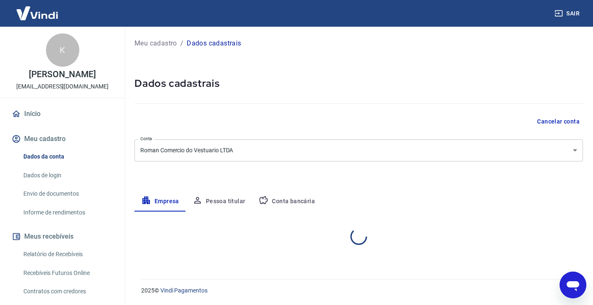
scroll to position [0, 0]
select select "SC"
select select "business"
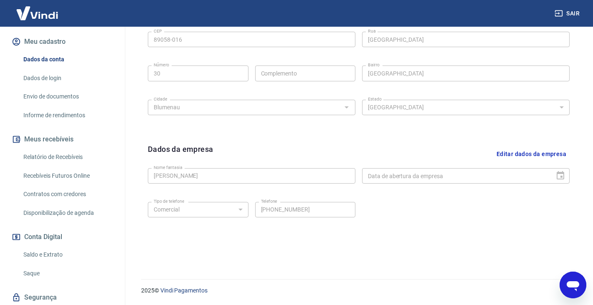
scroll to position [124, 0]
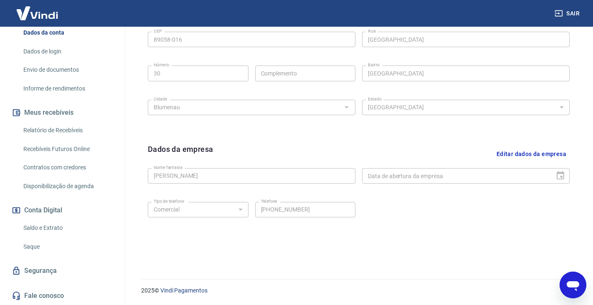
click at [48, 230] on link "Saldo e Extrato" at bounding box center [67, 228] width 95 height 17
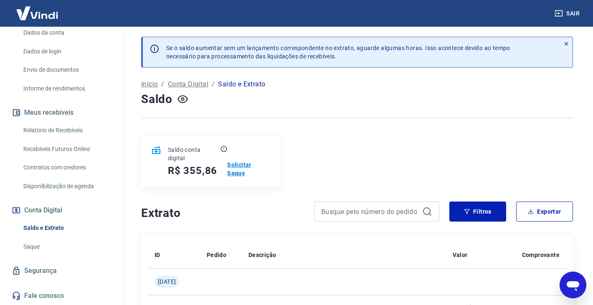
click at [251, 165] on p "Solicitar Saque" at bounding box center [248, 169] width 43 height 17
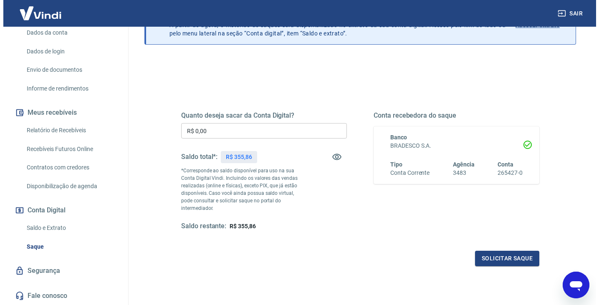
scroll to position [79, 0]
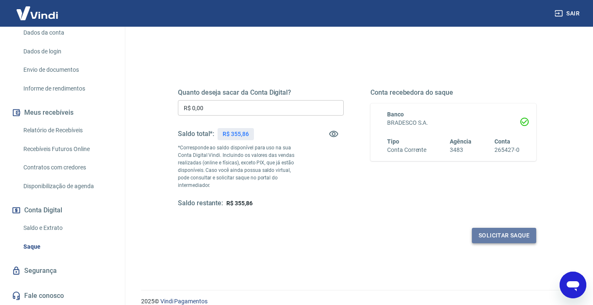
click at [501, 233] on button "Solicitar saque" at bounding box center [504, 235] width 64 height 15
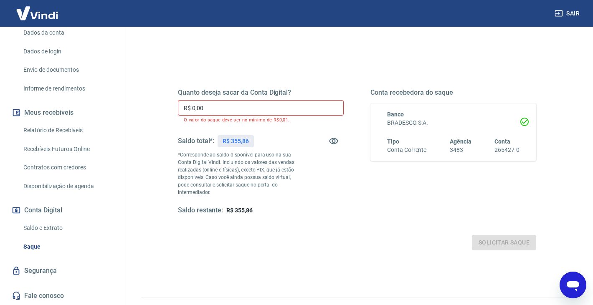
click at [256, 111] on input "R$ 0,00" at bounding box center [261, 107] width 166 height 15
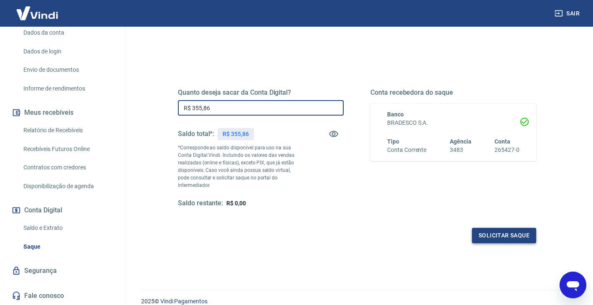
type input "R$ 355,86"
click at [481, 228] on button "Solicitar saque" at bounding box center [504, 235] width 64 height 15
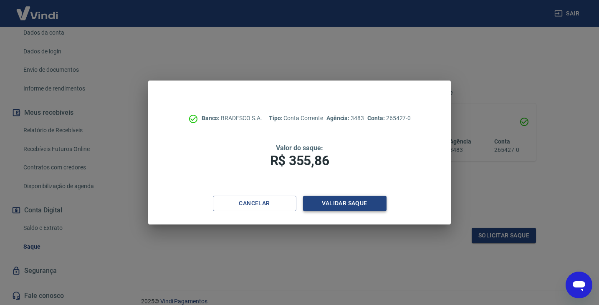
click at [340, 206] on button "Validar saque" at bounding box center [345, 203] width 84 height 15
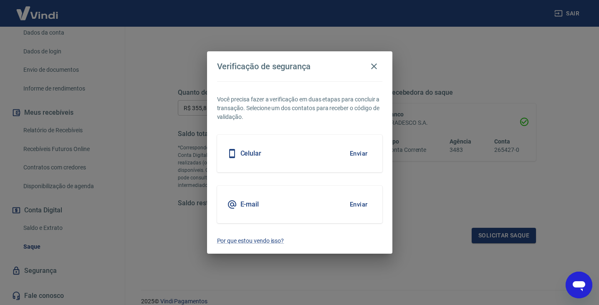
click at [359, 205] on button "Enviar" at bounding box center [358, 205] width 27 height 18
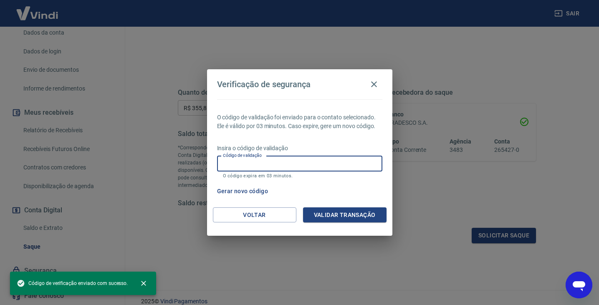
click at [276, 165] on input "Código de validação" at bounding box center [299, 163] width 165 height 15
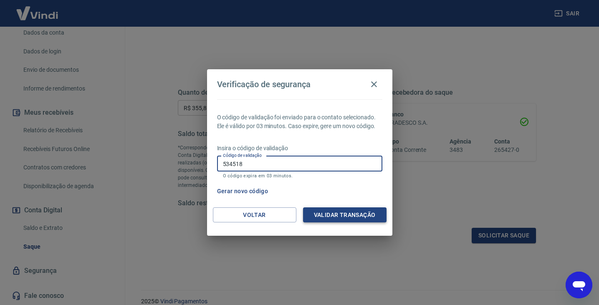
type input "534518"
click at [321, 213] on button "Validar transação" at bounding box center [345, 215] width 84 height 15
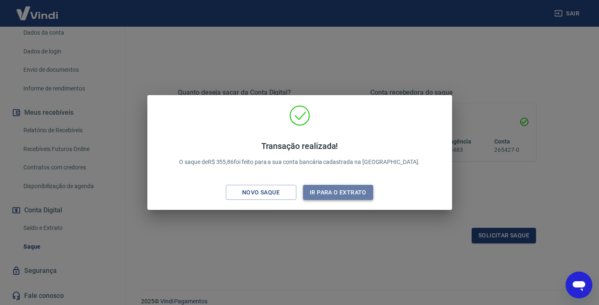
click at [322, 194] on button "Ir para o extrato" at bounding box center [338, 192] width 71 height 15
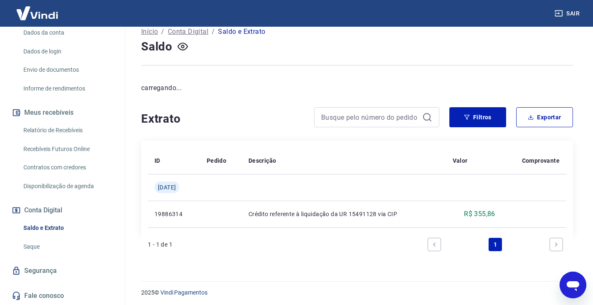
scroll to position [55, 0]
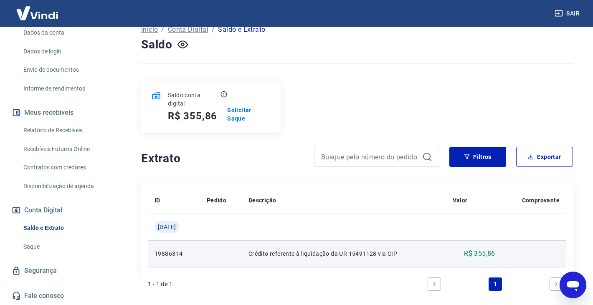
click at [308, 250] on td "Crédito referente à liquidação da UR 15491128 via CIP" at bounding box center [344, 253] width 204 height 27
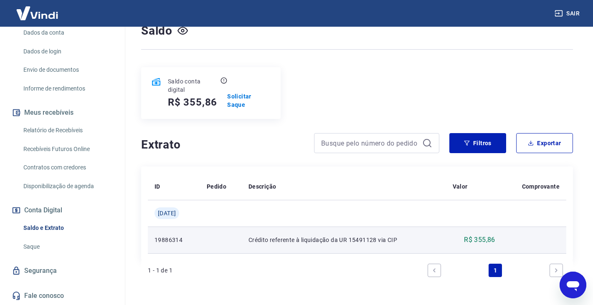
scroll to position [88, 0]
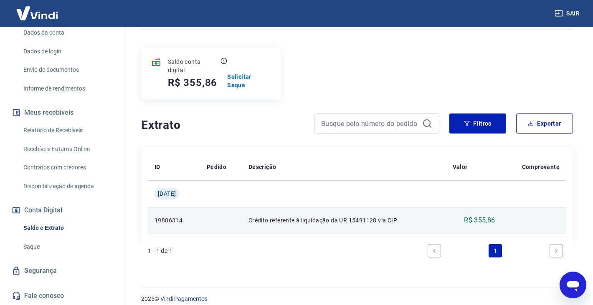
click at [367, 216] on p "Crédito referente à liquidação da UR 15491128 via CIP" at bounding box center [343, 220] width 191 height 8
click at [427, 216] on p "Crédito referente à liquidação da UR 15491128 via CIP" at bounding box center [343, 220] width 191 height 8
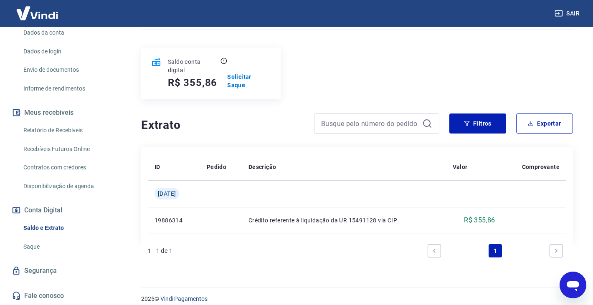
click at [53, 296] on link "Fale conosco" at bounding box center [62, 296] width 105 height 18
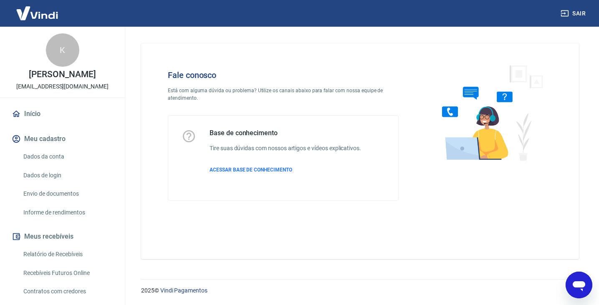
click at [575, 287] on icon "Abrir janela de mensagens" at bounding box center [579, 286] width 13 height 10
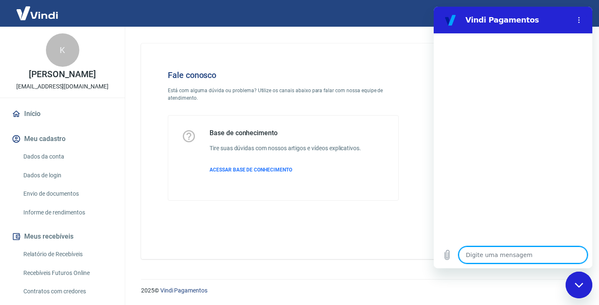
click at [479, 262] on textarea at bounding box center [523, 255] width 129 height 17
type textarea "a"
type textarea "x"
type textarea "ab"
type textarea "x"
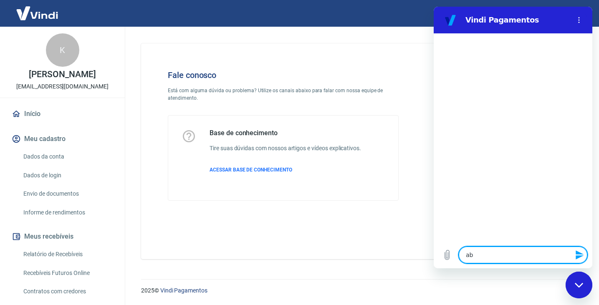
type textarea "abr"
type textarea "x"
type textarea "abri"
type textarea "x"
type textarea "abrir"
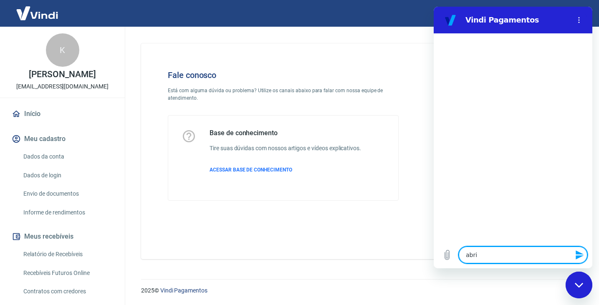
type textarea "x"
type textarea "abrir"
type textarea "x"
type textarea "abrir c"
type textarea "x"
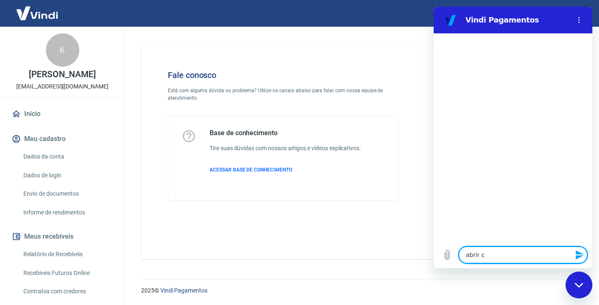
type textarea "abrir ch"
type textarea "x"
type textarea "abrir cha"
type textarea "x"
type textarea "abrir cham"
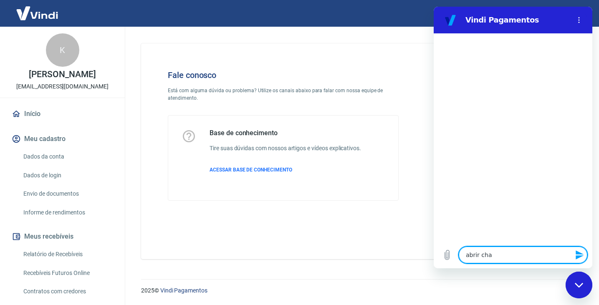
type textarea "x"
type textarea "abrir chama"
type textarea "x"
type textarea "abrir chamad"
type textarea "x"
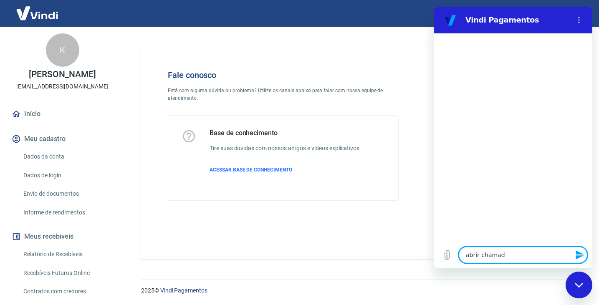
type textarea "abrir chamado"
type textarea "x"
type textarea "abrir chamado"
type textarea "x"
type textarea "abrir chamado n"
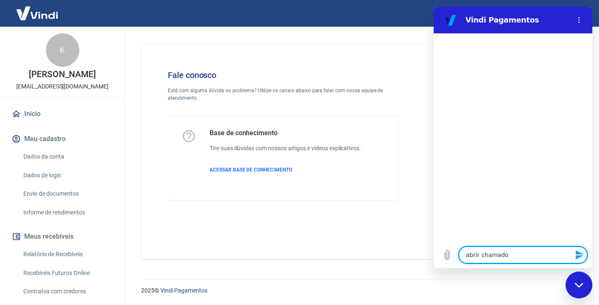
type textarea "x"
type textarea "abrir chamado na"
type textarea "x"
type textarea "abrir chamado na"
type textarea "x"
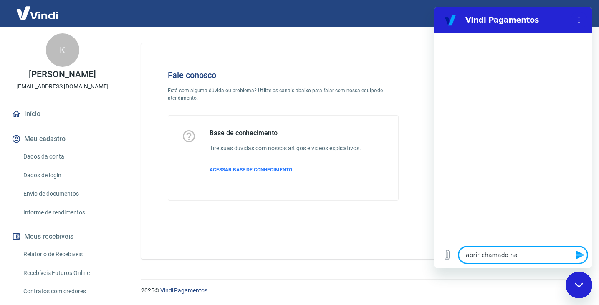
type textarea "abrir chamado na o"
type textarea "x"
type textarea "abrir chamado na ou"
type textarea "x"
type textarea "abrir chamado na ouv"
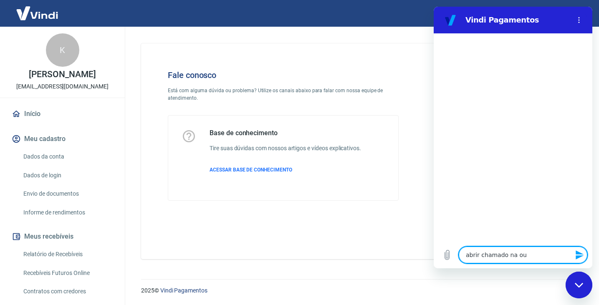
type textarea "x"
type textarea "abrir chamado na ouvi"
type textarea "x"
type textarea "abrir chamado na ouvid"
type textarea "x"
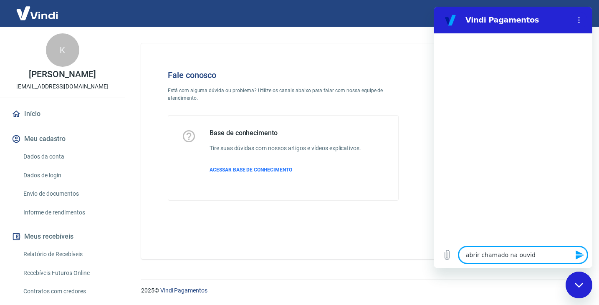
type textarea "abrir chamado na ouvido"
type textarea "x"
type textarea "abrir chamado na ouvidor"
type textarea "x"
type textarea "abrir chamado na ouvidori"
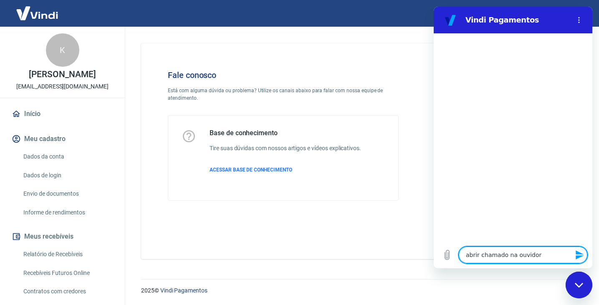
type textarea "x"
type textarea "abrir chamado na ouvidoria"
type textarea "x"
type textarea "abrir chamado na ouvidoria"
type textarea "x"
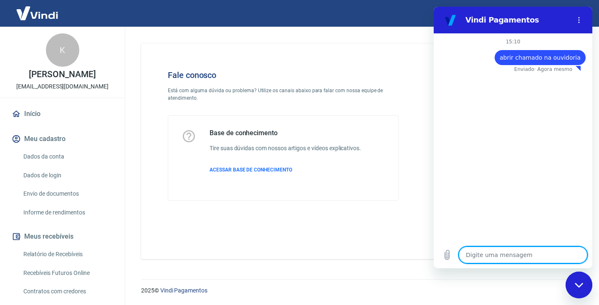
type textarea "x"
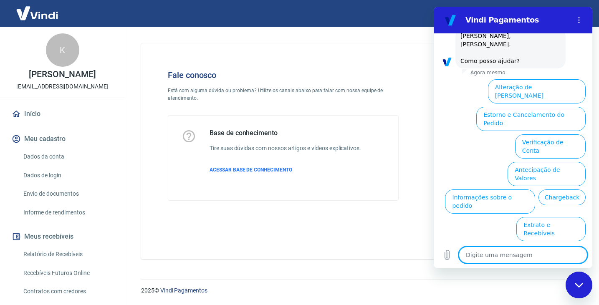
scroll to position [50, 0]
click at [501, 257] on textarea at bounding box center [523, 255] width 129 height 17
type textarea "c"
type textarea "x"
type textarea "ci"
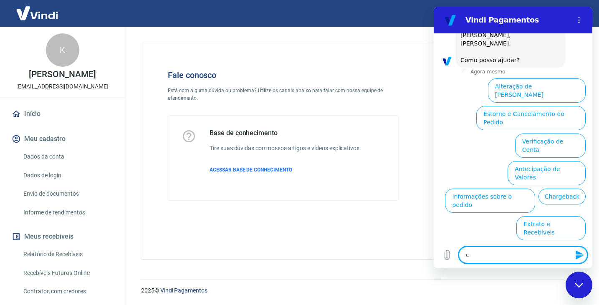
type textarea "x"
type textarea "cip"
type textarea "x"
type textarea "ci"
type textarea "x"
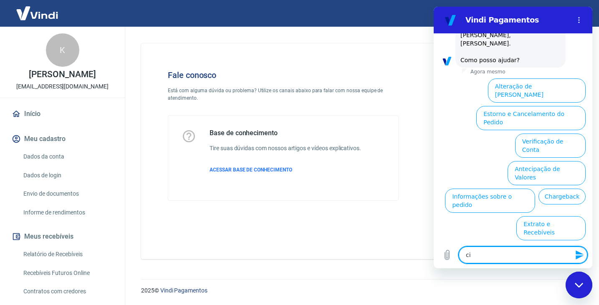
type textarea "cid"
type textarea "x"
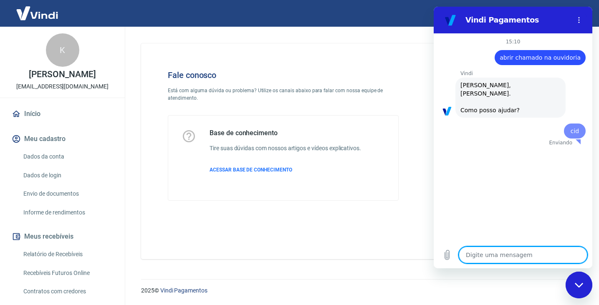
scroll to position [0, 0]
type textarea "x"
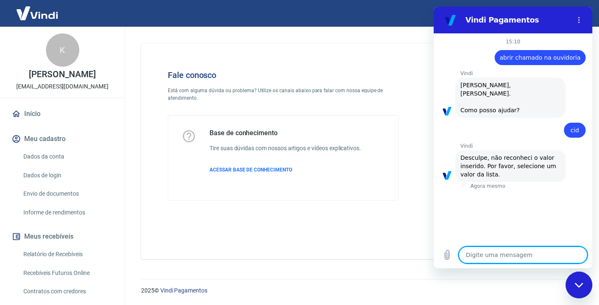
type textarea "c"
type textarea "x"
type textarea "ci"
type textarea "x"
type textarea "cip"
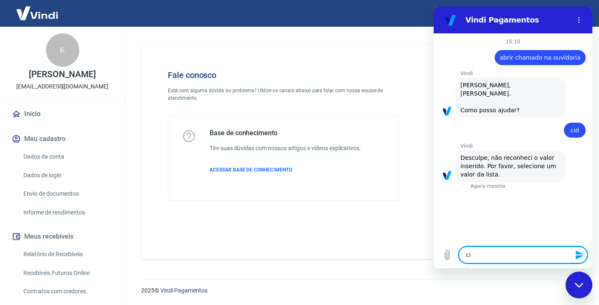
type textarea "x"
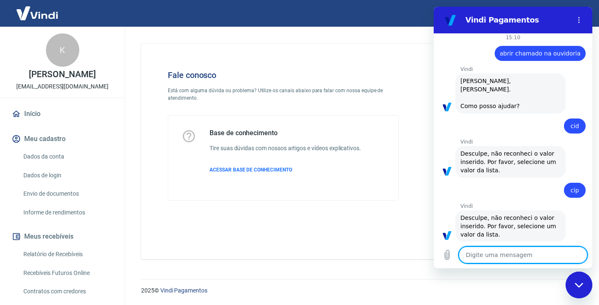
scroll to position [6, 0]
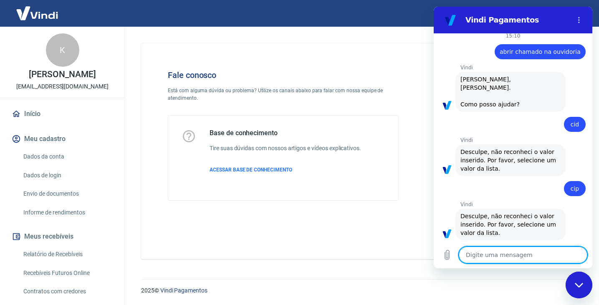
type textarea "o"
type textarea "x"
type textarea "ou"
type textarea "x"
type textarea "ouv"
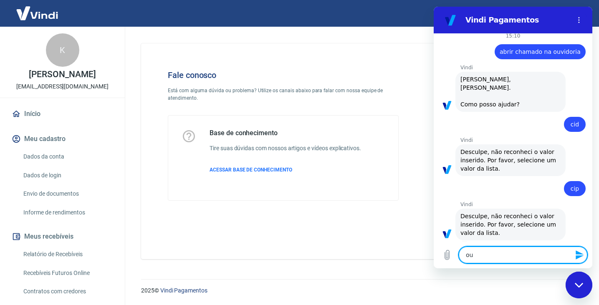
type textarea "x"
type textarea "ouvi"
type textarea "x"
type textarea "ouvid"
type textarea "x"
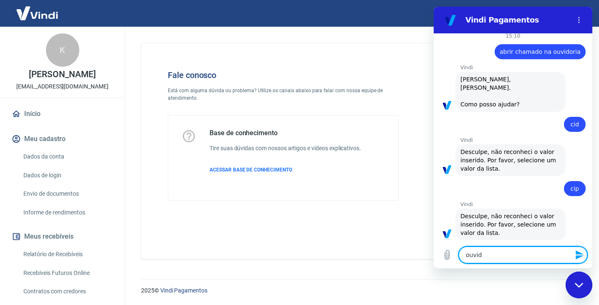
type textarea "ouvido"
type textarea "x"
type textarea "ouvidor"
type textarea "x"
type textarea "ouvidori"
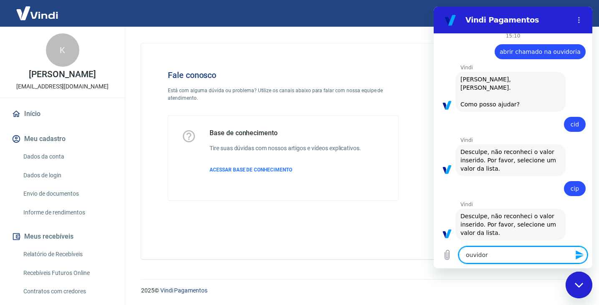
type textarea "x"
type textarea "ouvidoria"
type textarea "x"
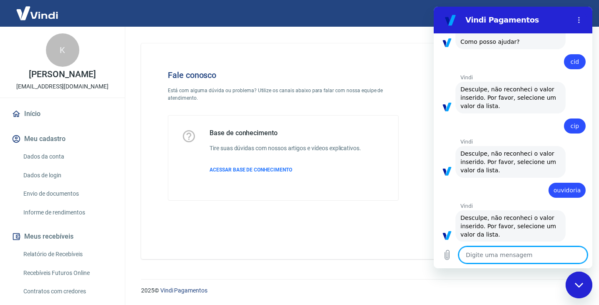
scroll to position [70, 0]
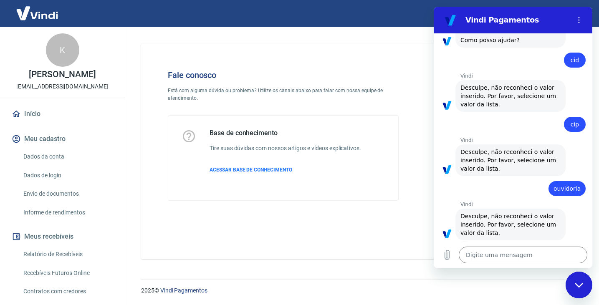
click at [346, 251] on div "Fale conosco Está com alguma dúvida ou problema? Utilize os canais abaixo para …" at bounding box center [360, 151] width 438 height 216
click at [360, 254] on div "Fale conosco Está com alguma dúvida ou problema? Utilize os canais abaixo para …" at bounding box center [360, 151] width 438 height 216
click at [410, 264] on div "Fale conosco Está com alguma dúvida ou problema? Utilize os canais abaixo para …" at bounding box center [360, 148] width 458 height 243
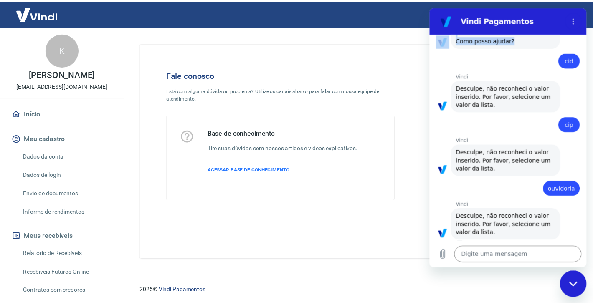
scroll to position [64, 0]
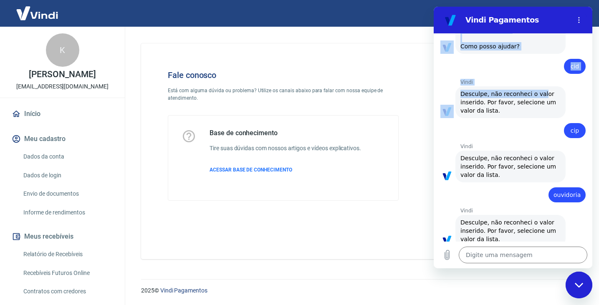
drag, startPoint x: 540, startPoint y: 27, endPoint x: 541, endPoint y: 85, distance: 58.0
click at [541, 85] on div "Vindi Pagamentos 15:10 diz: abrir chamado na ouvidoria Enviado · Agora mesmo [P…" at bounding box center [513, 138] width 159 height 262
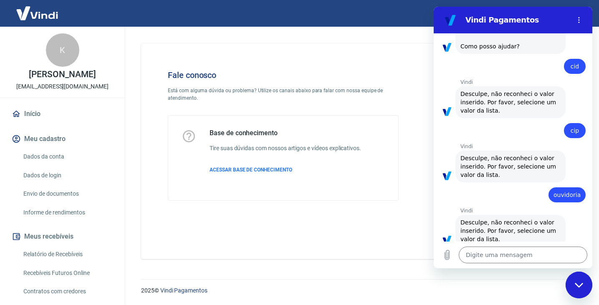
click at [551, 19] on h2 "Vindi Pagamentos" at bounding box center [517, 20] width 102 height 10
click at [401, 225] on div "Fale conosco Está com alguma dúvida ou problema? Utilize os canais abaixo para …" at bounding box center [360, 151] width 438 height 216
drag, startPoint x: 401, startPoint y: 225, endPoint x: 404, endPoint y: 240, distance: 15.7
click at [402, 234] on div "Fale conosco Está com alguma dúvida ou problema? Utilize os canais abaixo para …" at bounding box center [360, 151] width 438 height 216
click at [420, 279] on hr at bounding box center [360, 279] width 438 height 0
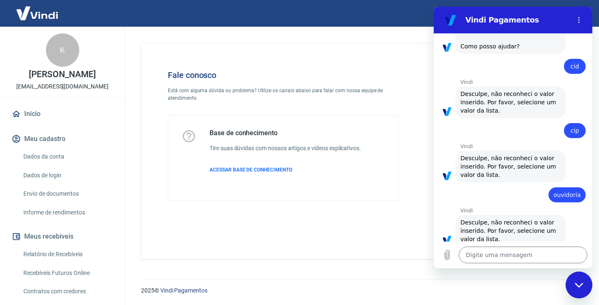
click at [585, 291] on div "Fechar janela de mensagens" at bounding box center [579, 285] width 25 height 25
type textarea "x"
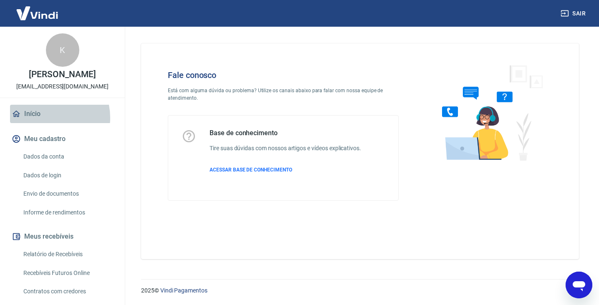
click at [44, 118] on link "Início" at bounding box center [62, 114] width 105 height 18
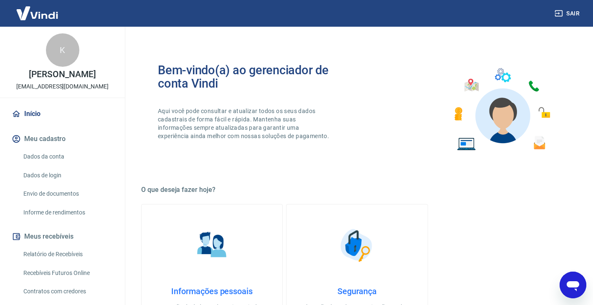
click at [44, 134] on button "Meu cadastro" at bounding box center [62, 139] width 105 height 18
click at [45, 139] on button "Meu cadastro" at bounding box center [62, 139] width 105 height 18
click at [51, 158] on link "Dados da conta" at bounding box center [67, 156] width 95 height 17
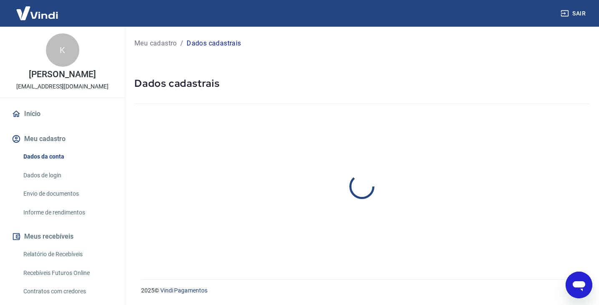
select select "SC"
select select "business"
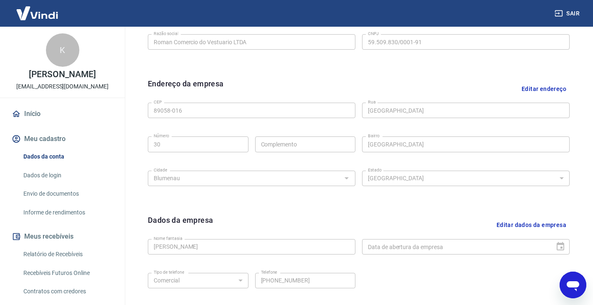
scroll to position [297, 0]
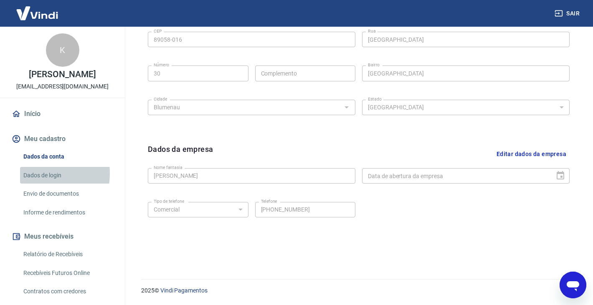
click at [30, 173] on link "Dados de login" at bounding box center [67, 175] width 95 height 17
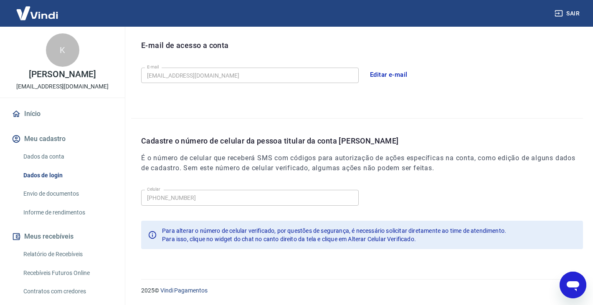
scroll to position [229, 0]
click at [36, 162] on link "Dados da conta" at bounding box center [67, 156] width 95 height 17
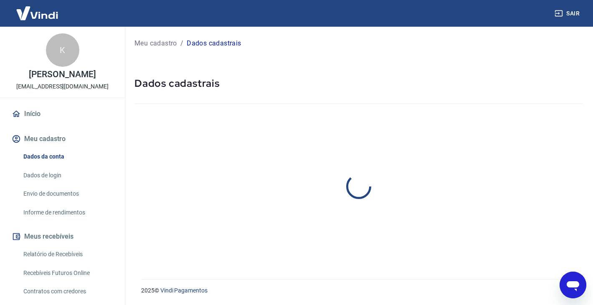
select select "SC"
select select "business"
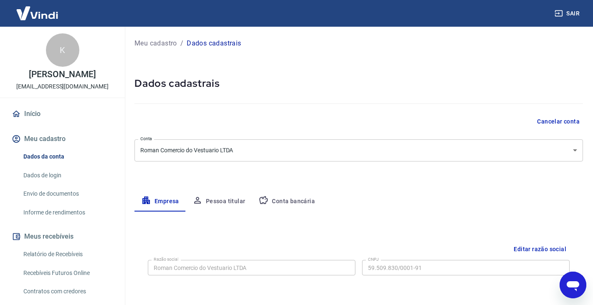
click at [579, 287] on icon "Abrir janela de mensagens" at bounding box center [572, 285] width 15 height 15
type textarea "x"
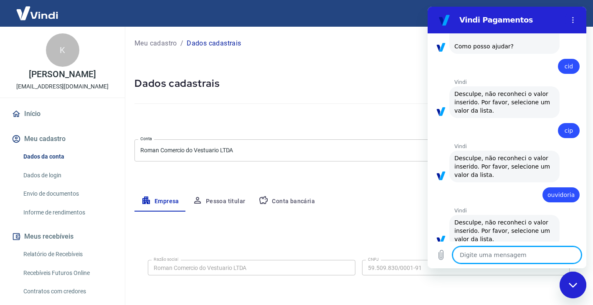
scroll to position [70, 0]
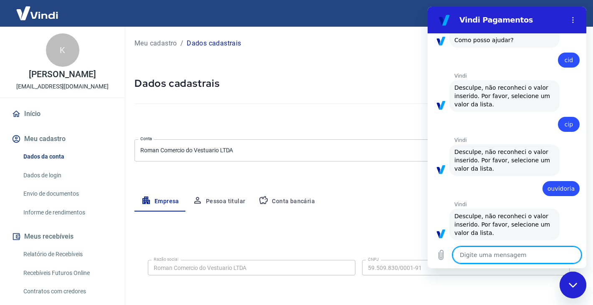
click at [494, 259] on textarea at bounding box center [517, 255] width 129 height 17
type textarea "c"
type textarea "x"
type textarea "co"
type textarea "x"
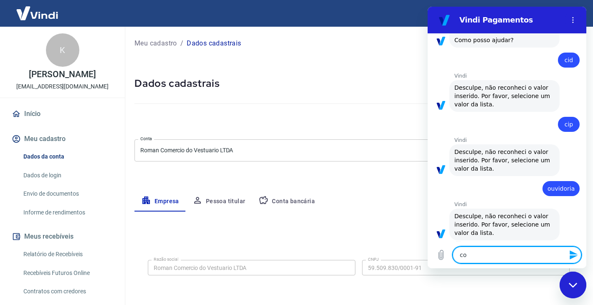
type textarea "com"
type textarea "x"
type textarea "como"
type textarea "x"
type textarea "como"
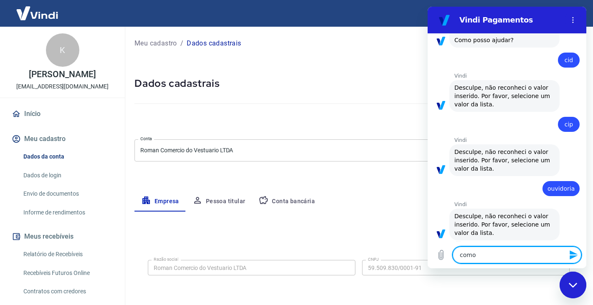
type textarea "x"
type textarea "como s"
type textarea "x"
type textarea "como sa"
type textarea "x"
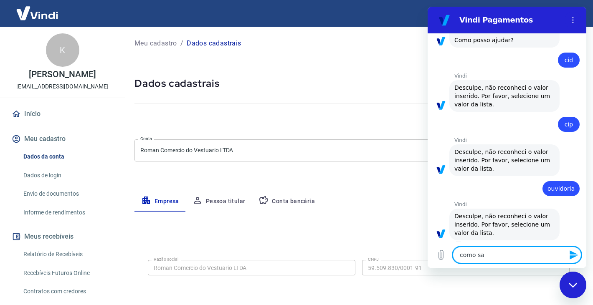
type textarea "como sav"
type textarea "x"
type textarea "como sava"
type textarea "x"
type textarea "como savar"
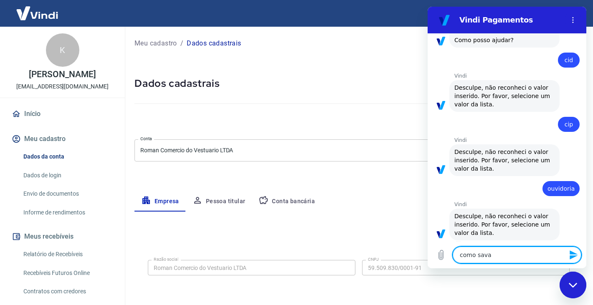
type textarea "x"
type textarea "como sava"
type textarea "x"
type textarea "como sav"
type textarea "x"
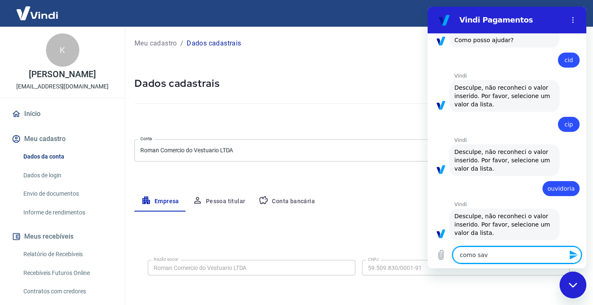
type textarea "como sa"
type textarea "x"
type textarea "como sac"
type textarea "x"
type textarea "como saca"
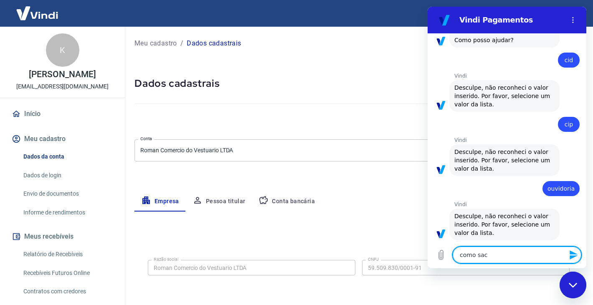
type textarea "x"
type textarea "como sacar"
type textarea "x"
type textarea "como sacar"
type textarea "x"
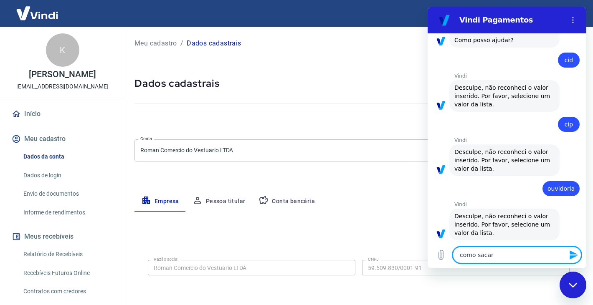
type textarea "como sacar e"
type textarea "x"
type textarea "como sacar em"
type textarea "x"
type textarea "como sacar em"
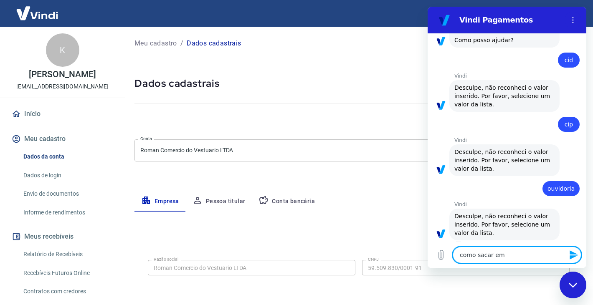
type textarea "x"
type textarea "como sacar em d"
type textarea "x"
type textarea "como sacar em di"
type textarea "x"
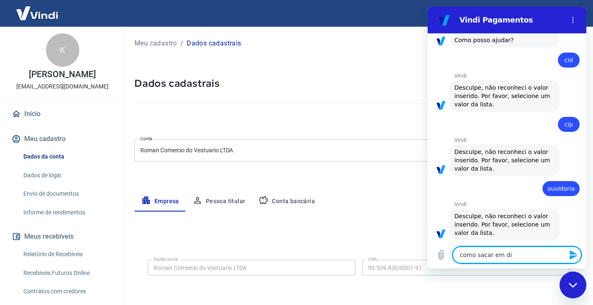
type textarea "como sacar em din"
type textarea "x"
type textarea "como sacar em dinh"
type textarea "x"
type textarea "como sacar em dinhe"
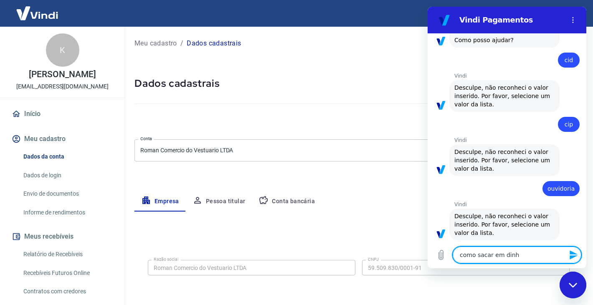
type textarea "x"
type textarea "como sacar em dinhei"
type textarea "x"
type textarea "como sacar em dinheir"
type textarea "x"
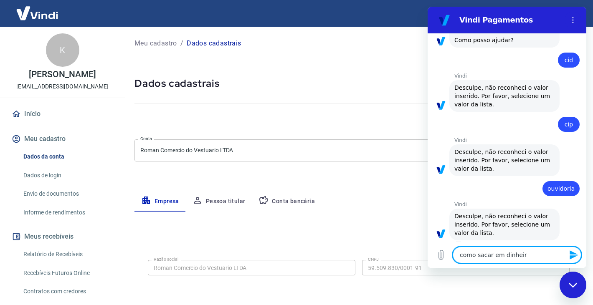
type textarea "como sacar em dinheiro"
type textarea "x"
type textarea "como sacar em dinheiro"
type textarea "x"
type textarea "como sacar em dinheiro d"
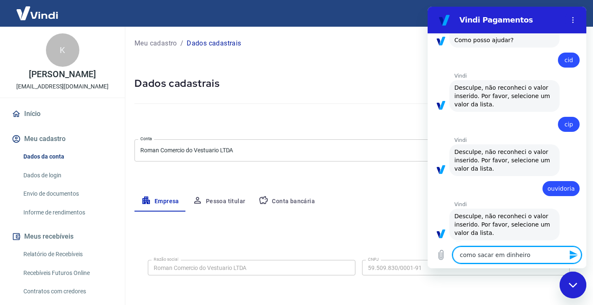
type textarea "x"
type textarea "como sacar em dinheiro de"
type textarea "x"
type textarea "como sacar em dinheiro d"
type textarea "x"
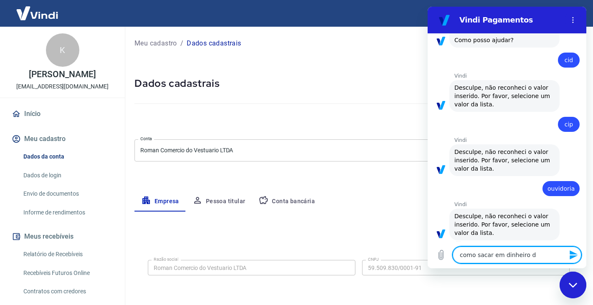
type textarea "como sacar em dinheiro"
type textarea "x"
type textarea "como sacar em dinheiro q"
type textarea "x"
type textarea "como sacar em dinheiro qu"
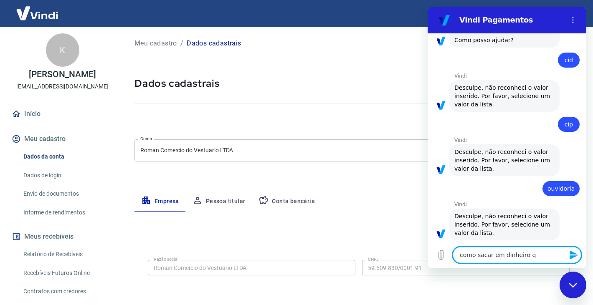
type textarea "x"
type textarea "como sacar em dinheiro que"
type textarea "x"
type textarea "como sacar em dinheiro que"
type textarea "x"
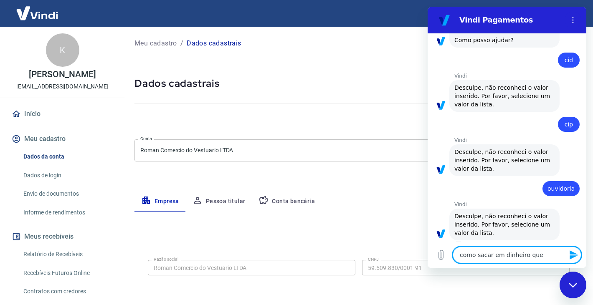
type textarea "como sacar em dinheiro que e"
type textarea "x"
type textarea "como sacar em dinheiro que es"
type textarea "x"
type textarea "como sacar em dinheiro que est"
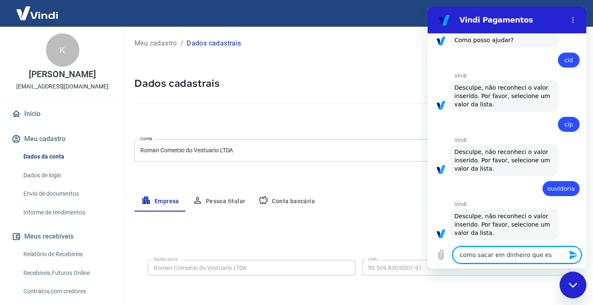
type textarea "x"
type textarea "como sacar em dinheiro que esta"
type textarea "x"
type textarea "como sacar em dinheiro que esta"
type textarea "x"
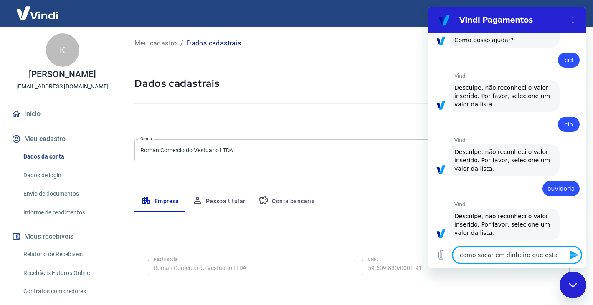
type textarea "como sacar em dinheiro que esta b"
type textarea "x"
type textarea "como sacar em dinheiro que esta bl"
type textarea "x"
type textarea "como sacar em dinheiro que esta blo"
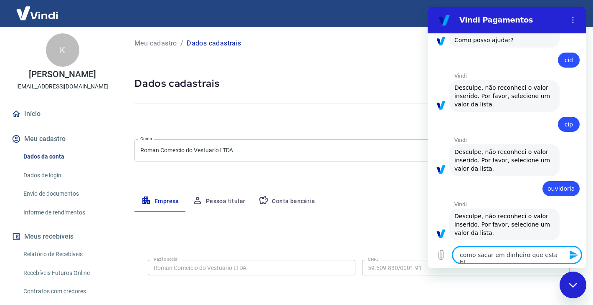
type textarea "x"
type textarea "como sacar em dinheiro que esta bloq"
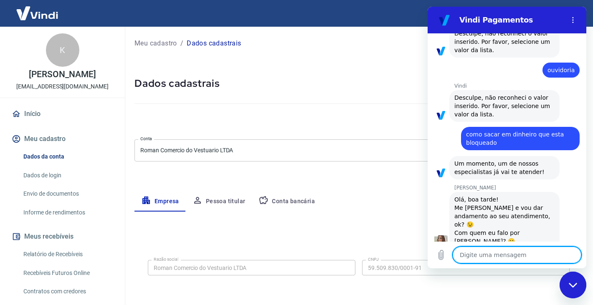
scroll to position [197, 0]
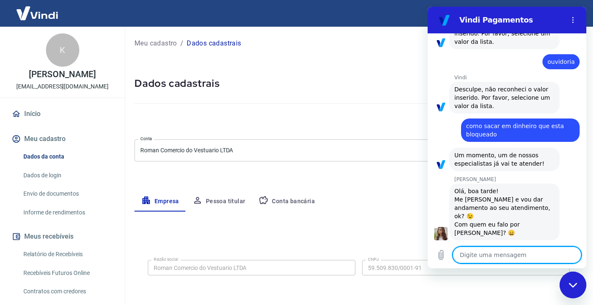
click at [484, 260] on textarea at bounding box center [517, 255] width 129 height 17
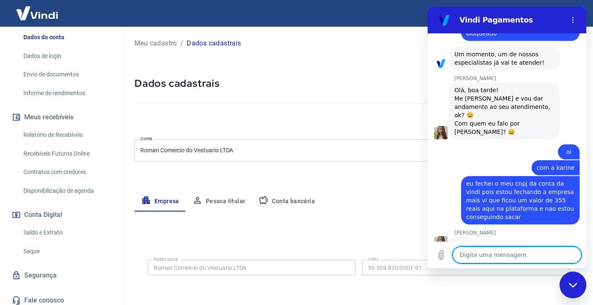
scroll to position [120, 0]
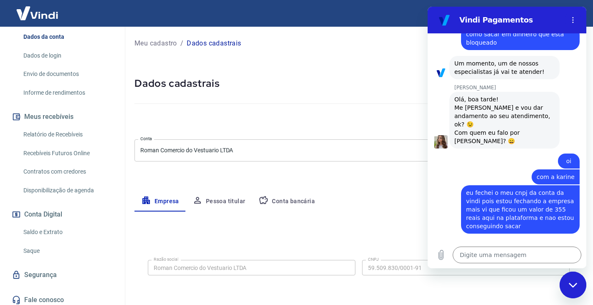
click at [54, 230] on link "Saldo e Extrato" at bounding box center [67, 232] width 95 height 17
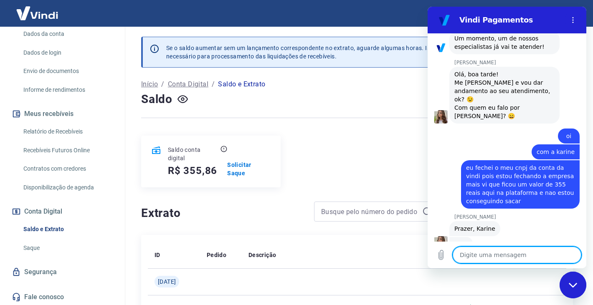
scroll to position [124, 0]
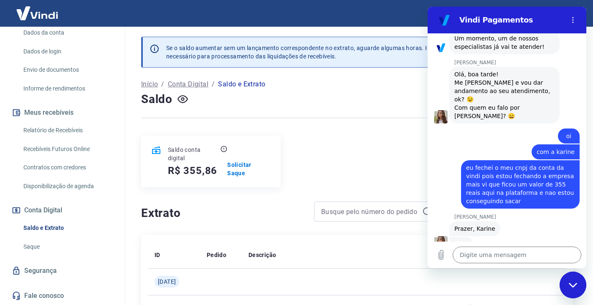
click at [237, 182] on div "Se o saldo aumentar sem um lançamento correspondente no extrato, aguarde alguma…" at bounding box center [357, 196] width 452 height 339
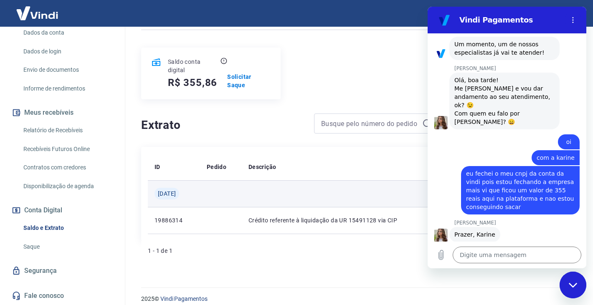
scroll to position [310, 0]
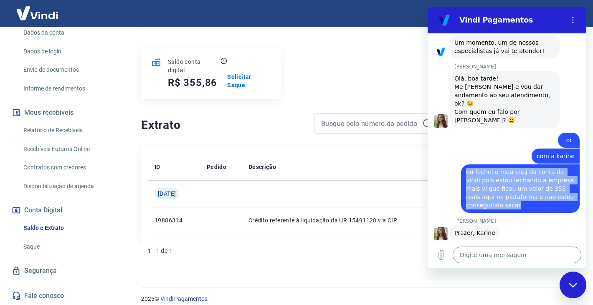
drag, startPoint x: 466, startPoint y: 165, endPoint x: 521, endPoint y: 199, distance: 64.5
click at [521, 199] on span "eu fechei o meu cnpj da conta da vindi pois estou fechando a empresa mais vi qu…" at bounding box center [520, 189] width 109 height 42
copy span "eu fechei o meu cnpj da conta da vindi pois estou fechando a empresa mais vi qu…"
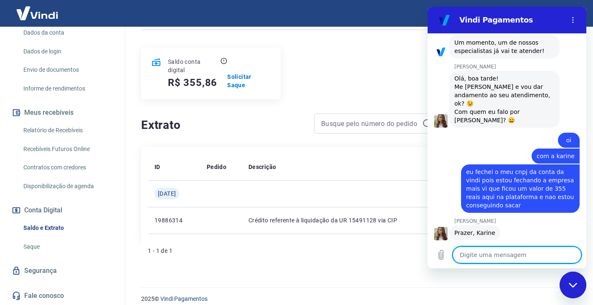
click at [481, 254] on textarea at bounding box center [517, 255] width 129 height 17
paste textarea "eu fechei o meu cnpj da conta da vindi pois estou fechando a empresa mais vi qu…"
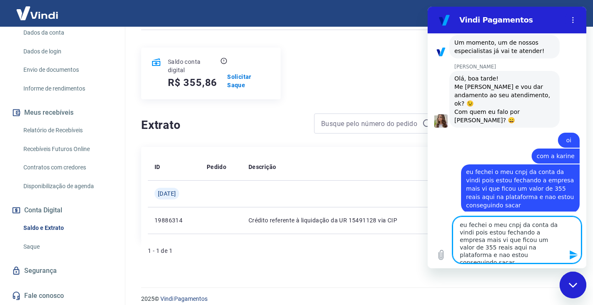
scroll to position [315, 0]
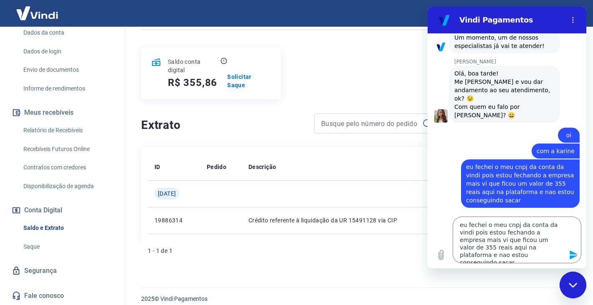
click at [575, 256] on icon "Enviar mensagem" at bounding box center [574, 255] width 8 height 9
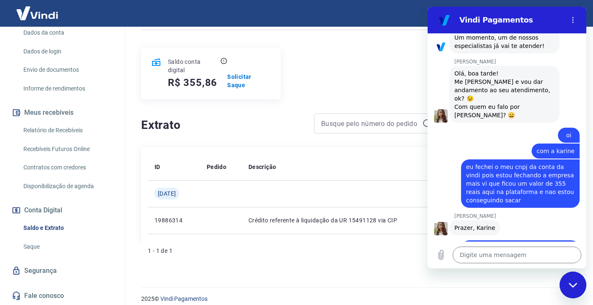
click at [250, 117] on h4 "Extrato" at bounding box center [222, 125] width 163 height 17
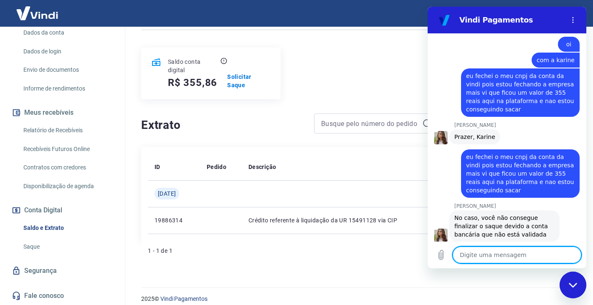
scroll to position [408, 0]
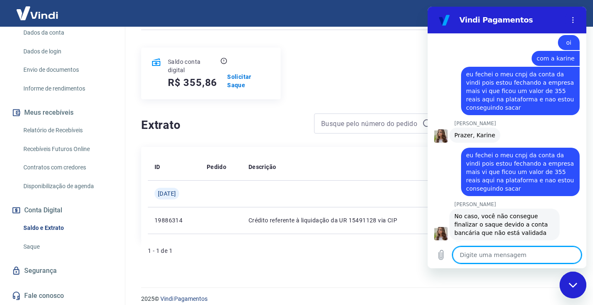
click at [507, 251] on textarea at bounding box center [517, 255] width 129 height 17
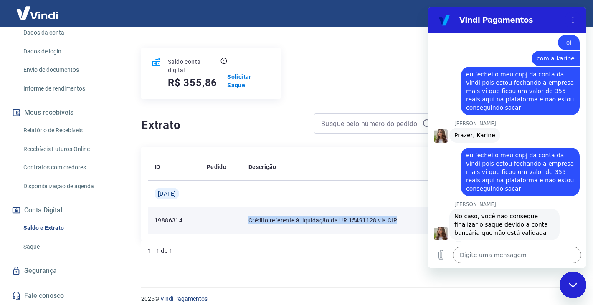
drag, startPoint x: 405, startPoint y: 213, endPoint x: 251, endPoint y: 214, distance: 154.1
click at [251, 214] on td "Crédito referente à liquidação da UR 15491128 via CIP" at bounding box center [344, 220] width 204 height 27
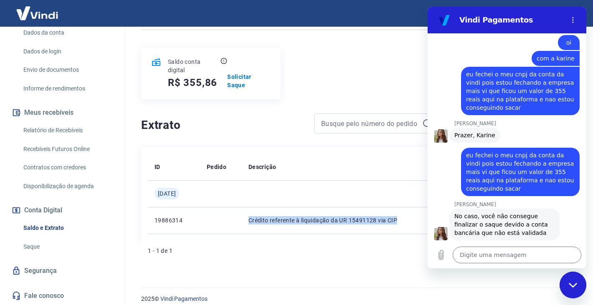
copy p "Crédito referente à liquidação da UR 15491128 via CIP"
click at [463, 253] on textarea at bounding box center [517, 255] width 129 height 17
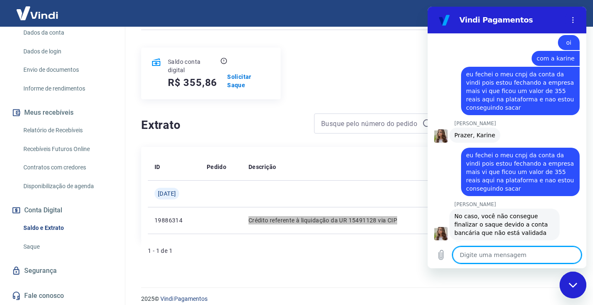
paste textarea "Crédito referente à liquidação da UR 15491128 via CIP"
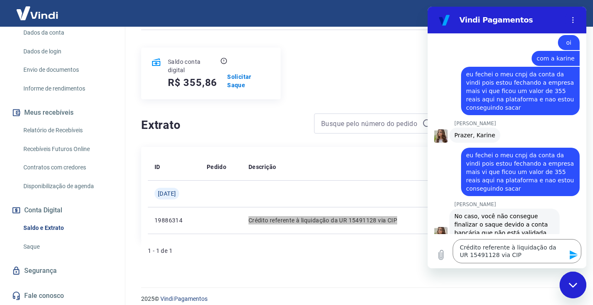
click at [575, 281] on div "Fechar janela de mensagens" at bounding box center [572, 285] width 25 height 25
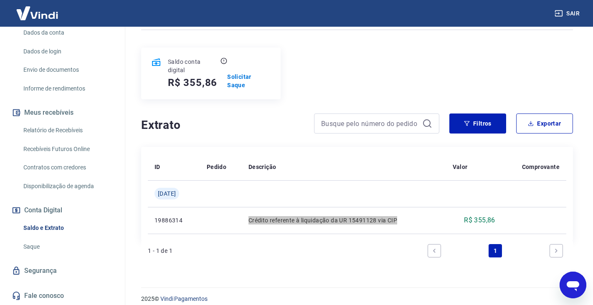
click at [574, 281] on icon "Abrir janela de mensagens" at bounding box center [572, 285] width 15 height 15
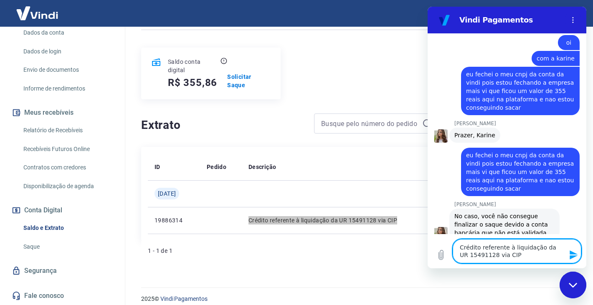
scroll to position [0, 0]
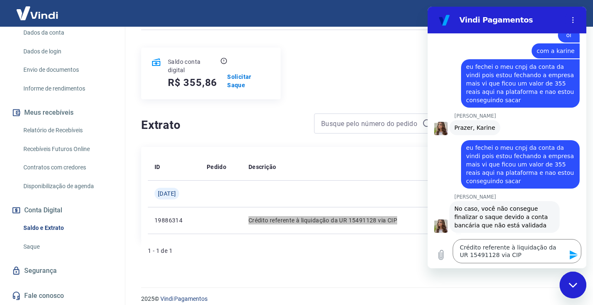
click at [572, 253] on icon "Enviar mensagem" at bounding box center [574, 255] width 8 height 9
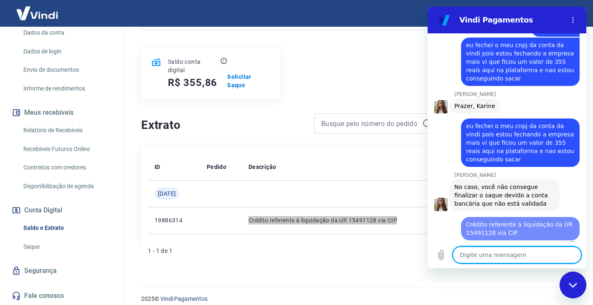
scroll to position [436, 0]
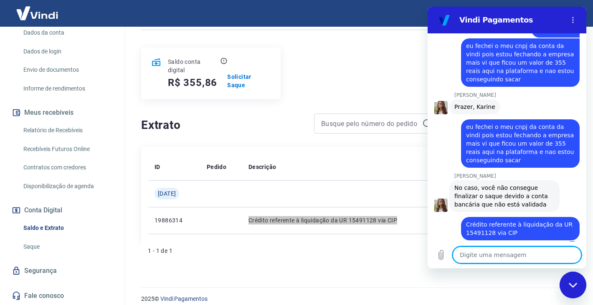
click at [483, 256] on textarea at bounding box center [517, 255] width 129 height 17
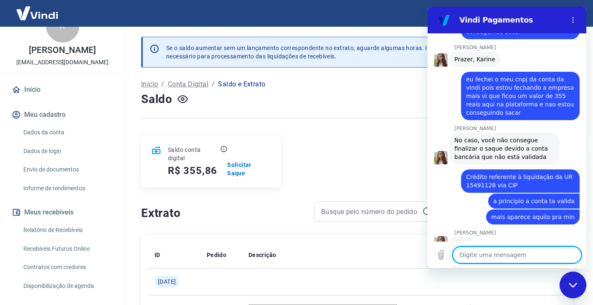
scroll to position [22, 0]
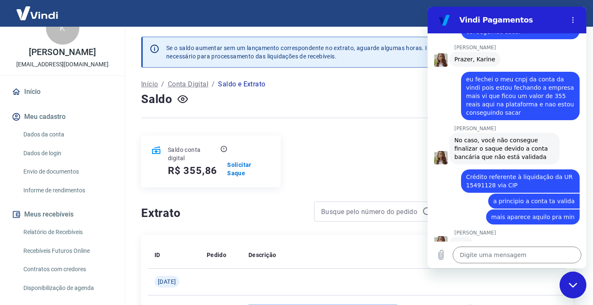
click at [55, 137] on link "Dados da conta" at bounding box center [67, 134] width 95 height 17
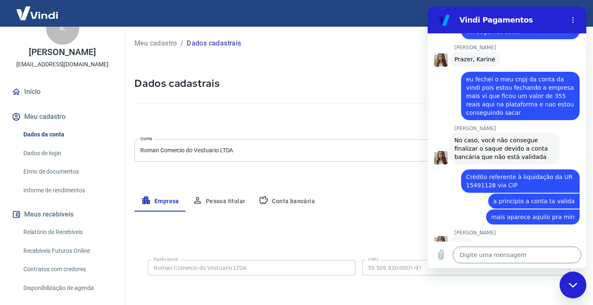
click at [276, 203] on button "Conta bancária" at bounding box center [287, 202] width 70 height 20
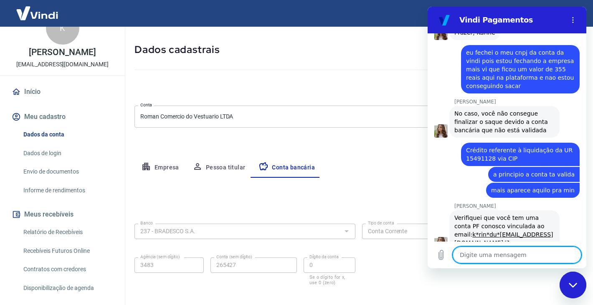
scroll to position [512, 0]
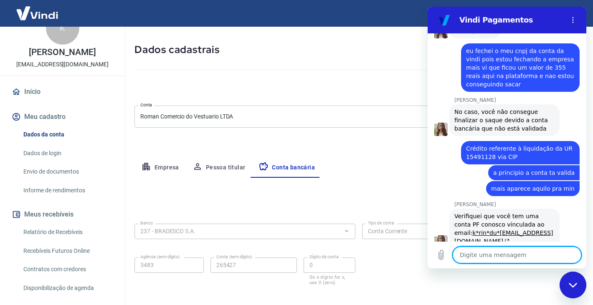
click at [488, 259] on textarea at bounding box center [517, 255] width 129 height 17
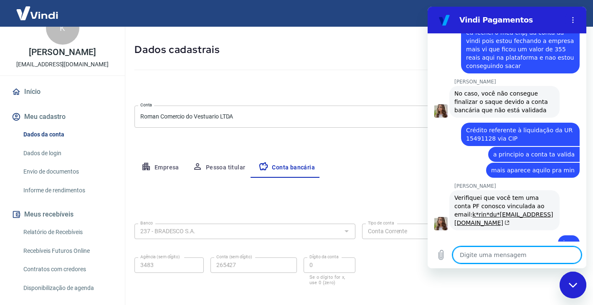
scroll to position [532, 0]
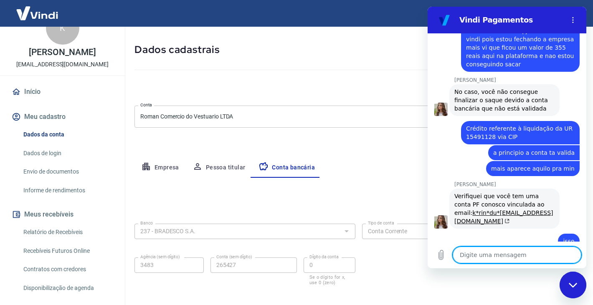
click at [471, 254] on textarea at bounding box center [517, 255] width 129 height 17
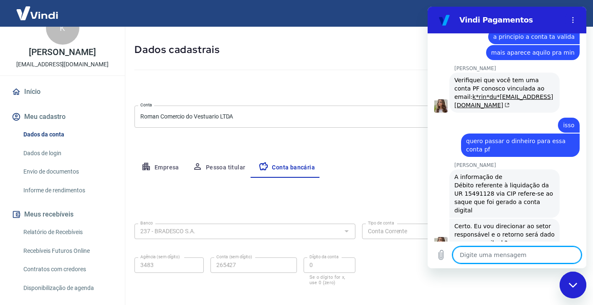
scroll to position [650, 0]
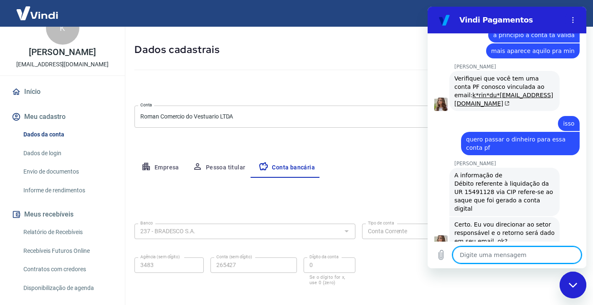
click at [506, 258] on textarea at bounding box center [517, 255] width 129 height 17
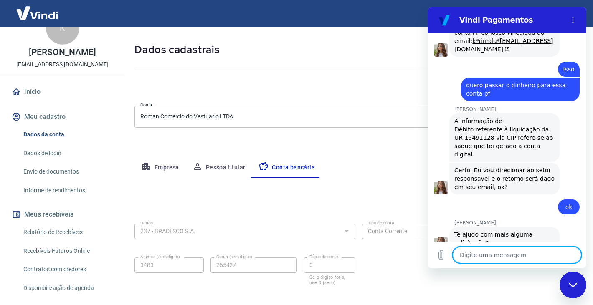
scroll to position [706, 0]
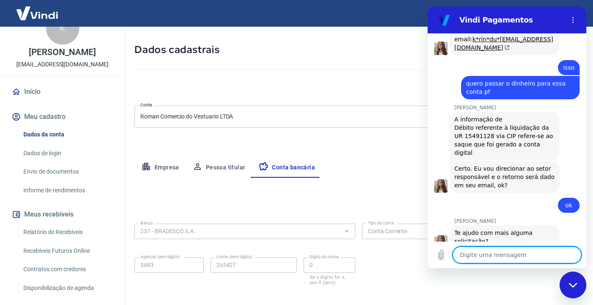
click at [494, 251] on textarea at bounding box center [517, 255] width 129 height 17
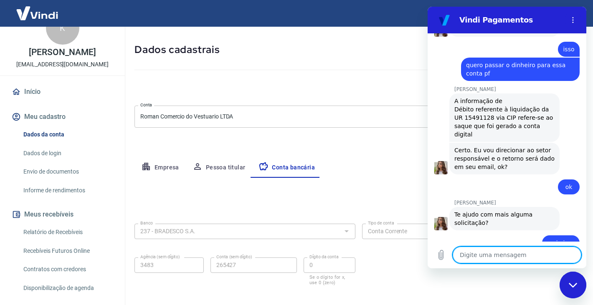
scroll to position [726, 0]
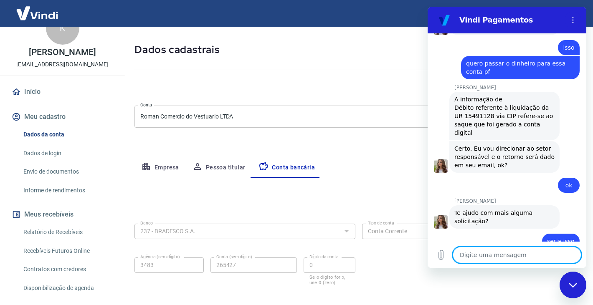
click at [302, 52] on h5 "Dados cadastrais" at bounding box center [358, 49] width 448 height 13
